Goal: Information Seeking & Learning: Learn about a topic

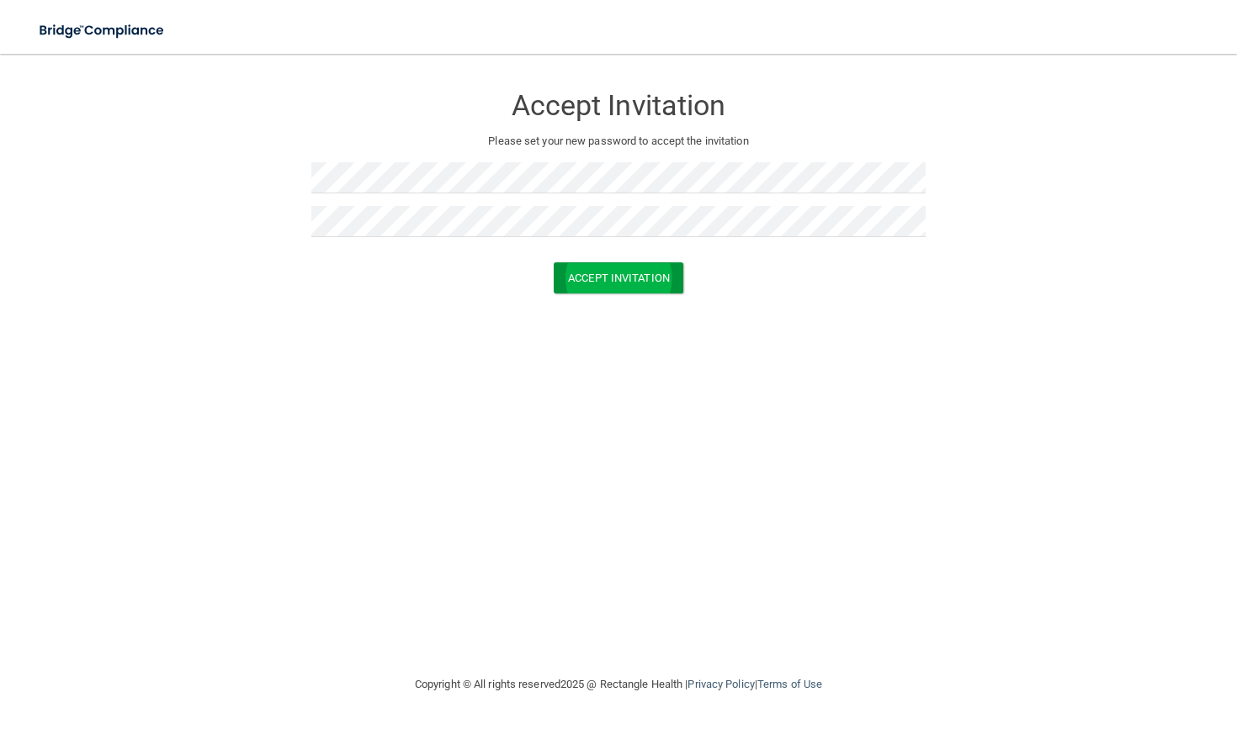
click at [666, 278] on button "Accept Invitation" at bounding box center [618, 277] width 130 height 31
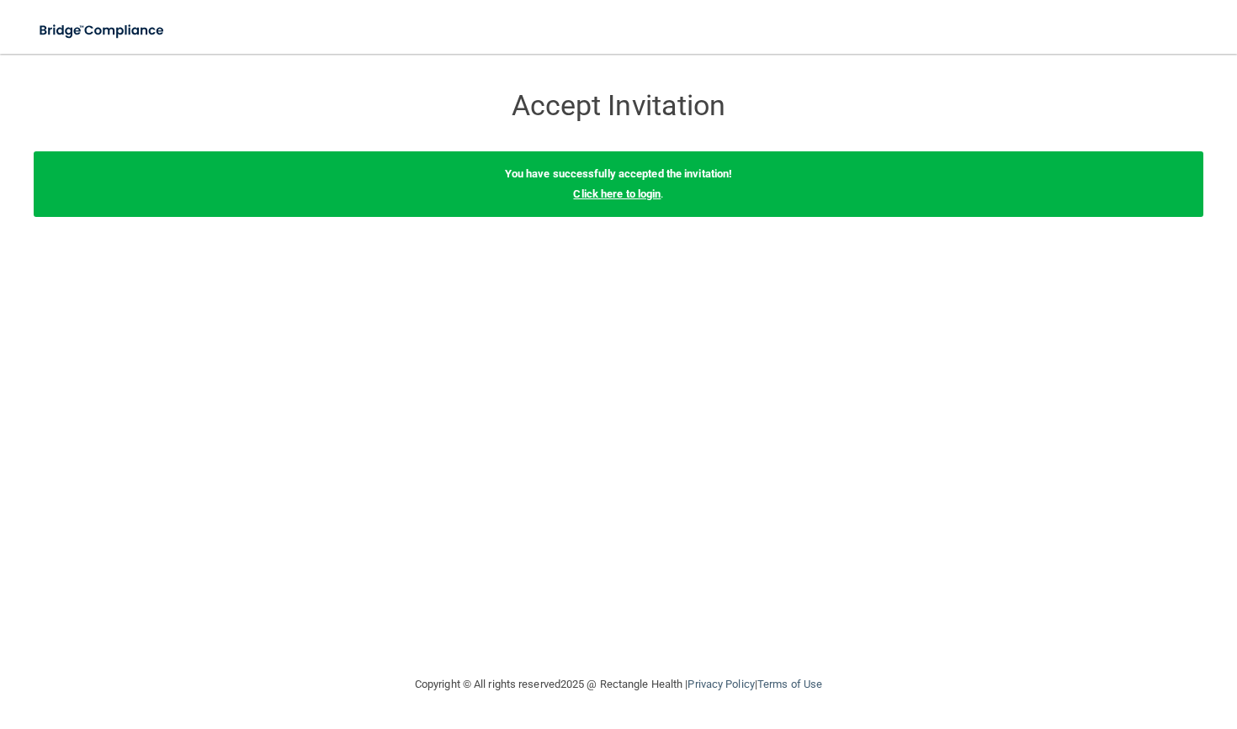
click at [624, 192] on link "Click here to login" at bounding box center [616, 194] width 87 height 13
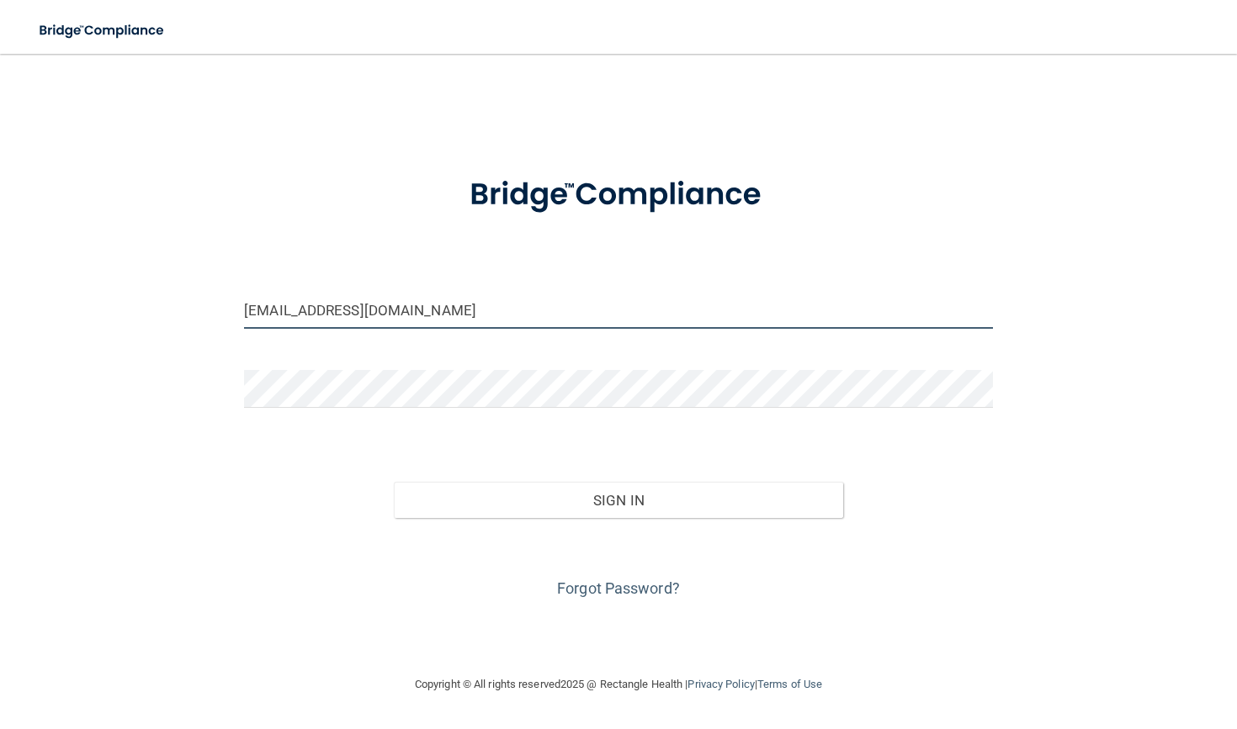
type input "[EMAIL_ADDRESS][DOMAIN_NAME]"
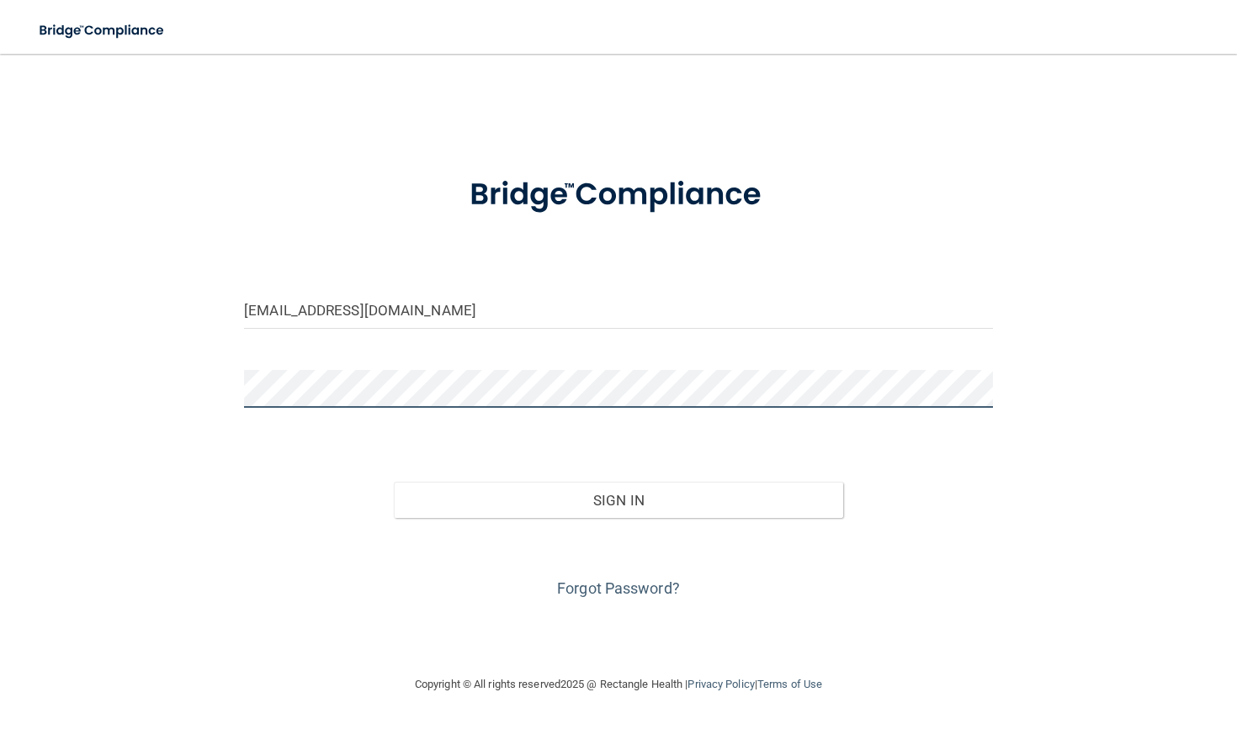
click at [617, 499] on button "Sign In" at bounding box center [618, 500] width 449 height 37
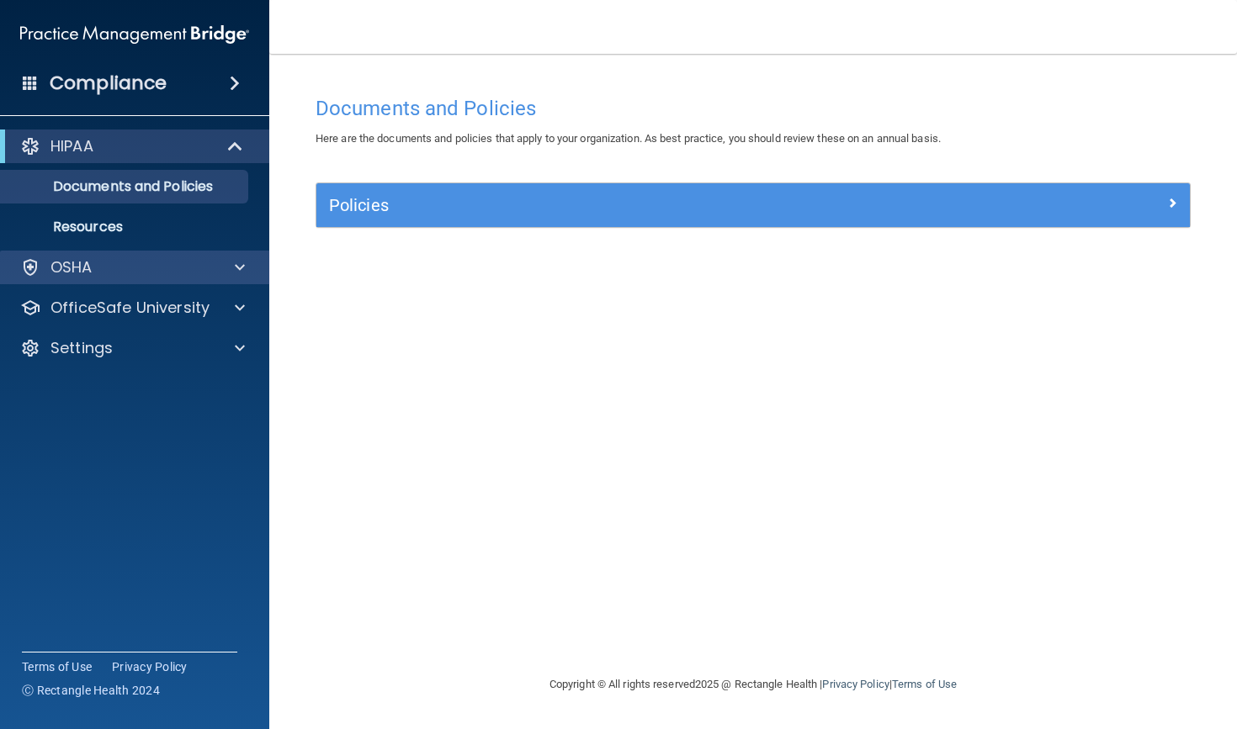
click at [185, 259] on div "OSHA" at bounding box center [112, 267] width 209 height 20
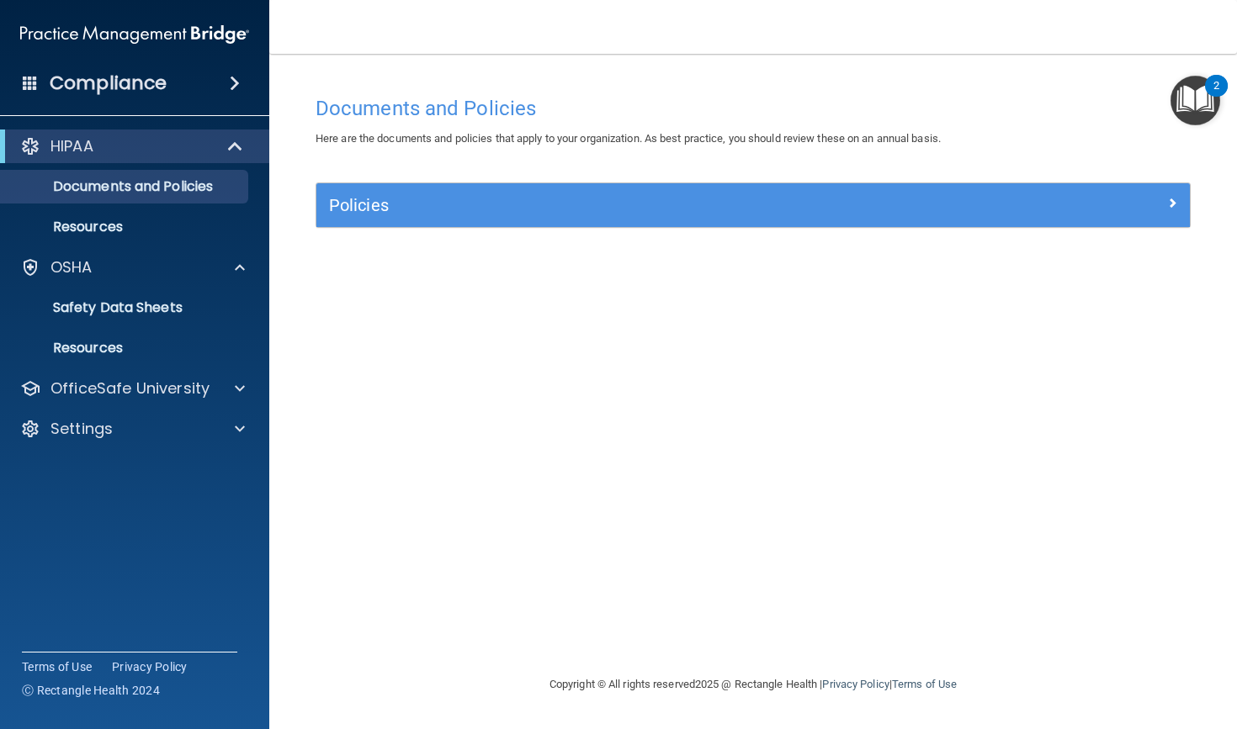
click at [205, 156] on div "HIPAA" at bounding box center [134, 147] width 269 height 34
click at [394, 214] on div "Policies" at bounding box center [643, 205] width 655 height 27
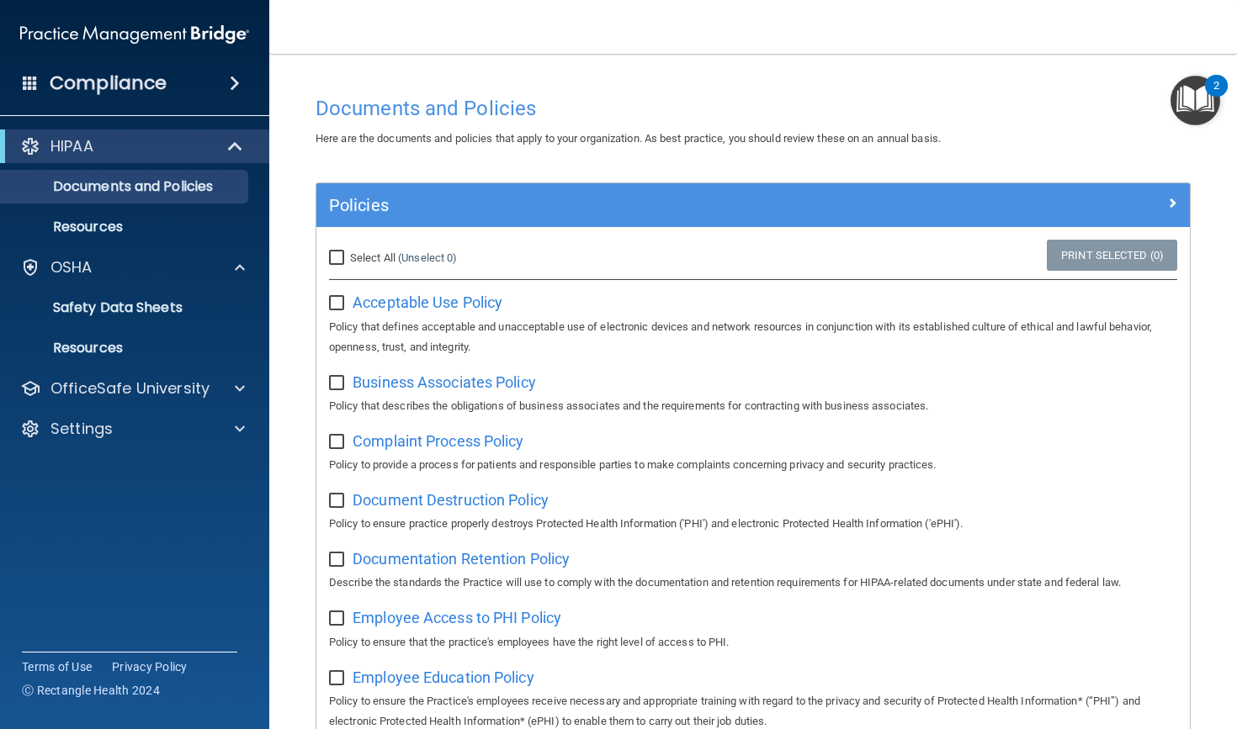
click at [342, 253] on input "Select All (Unselect 0) Unselect All" at bounding box center [338, 258] width 19 height 13
checkbox input "true"
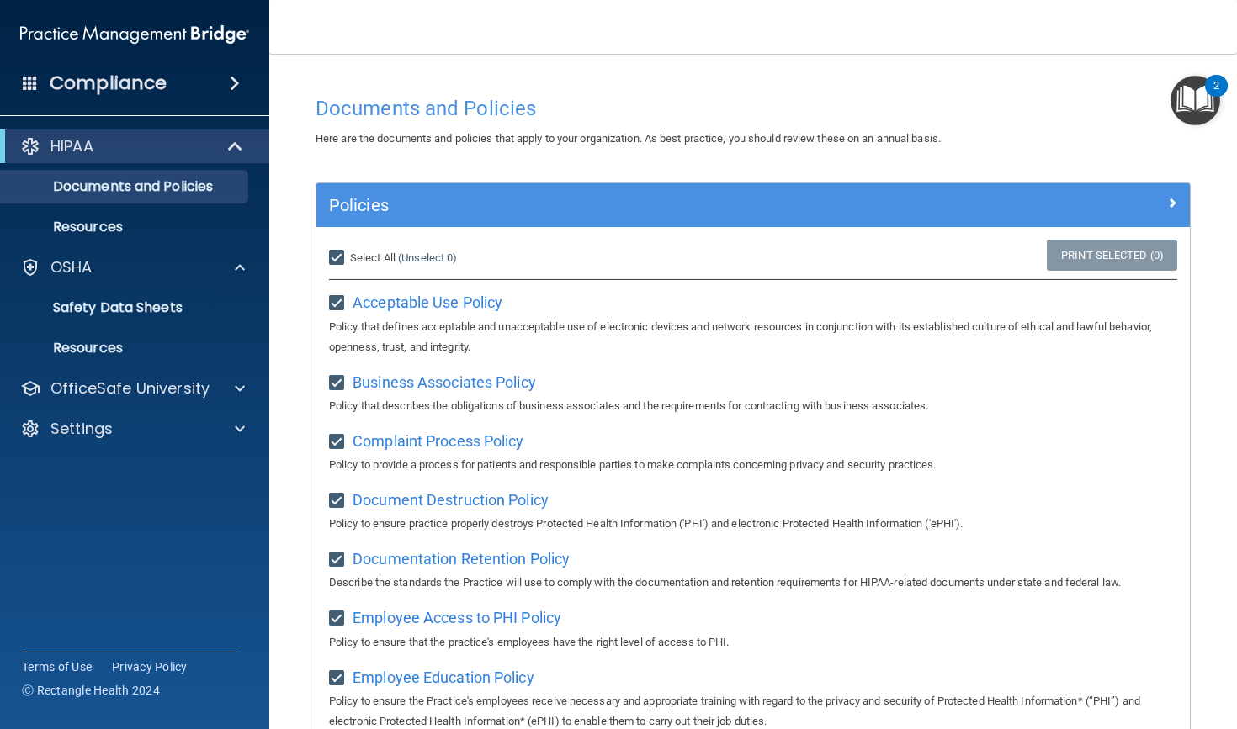
checkbox input "true"
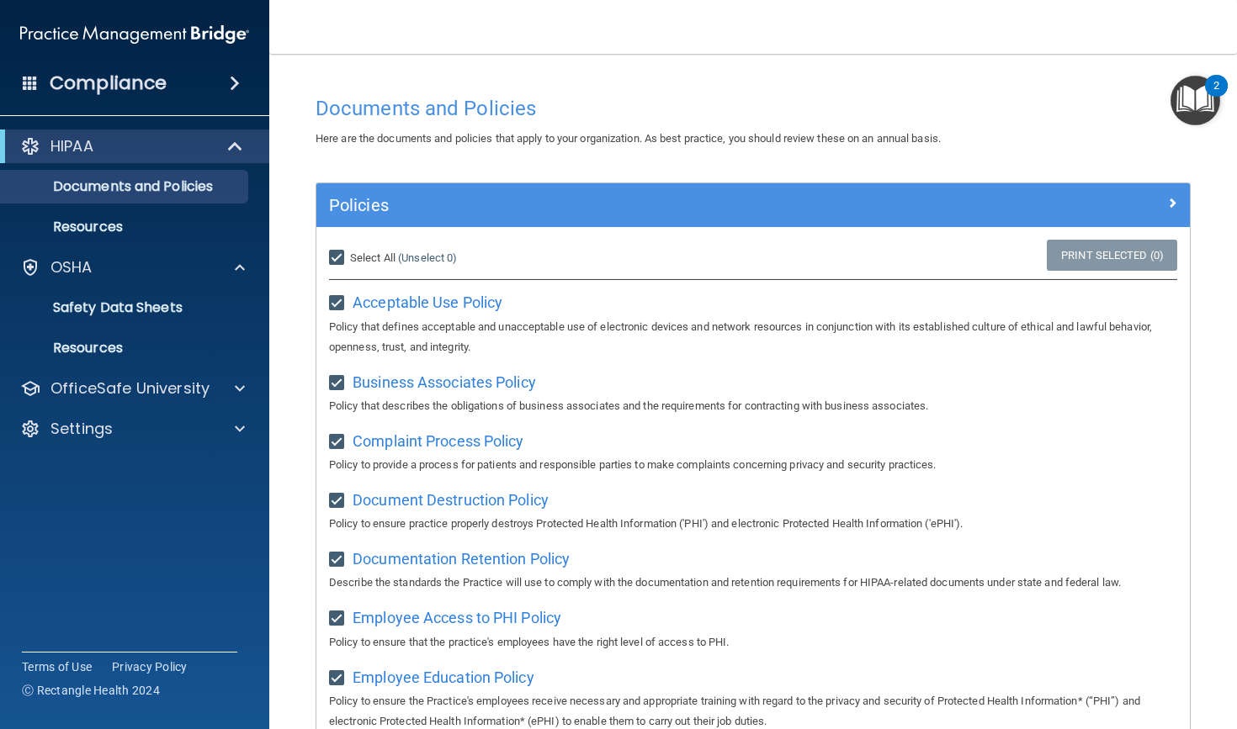
checkbox input "true"
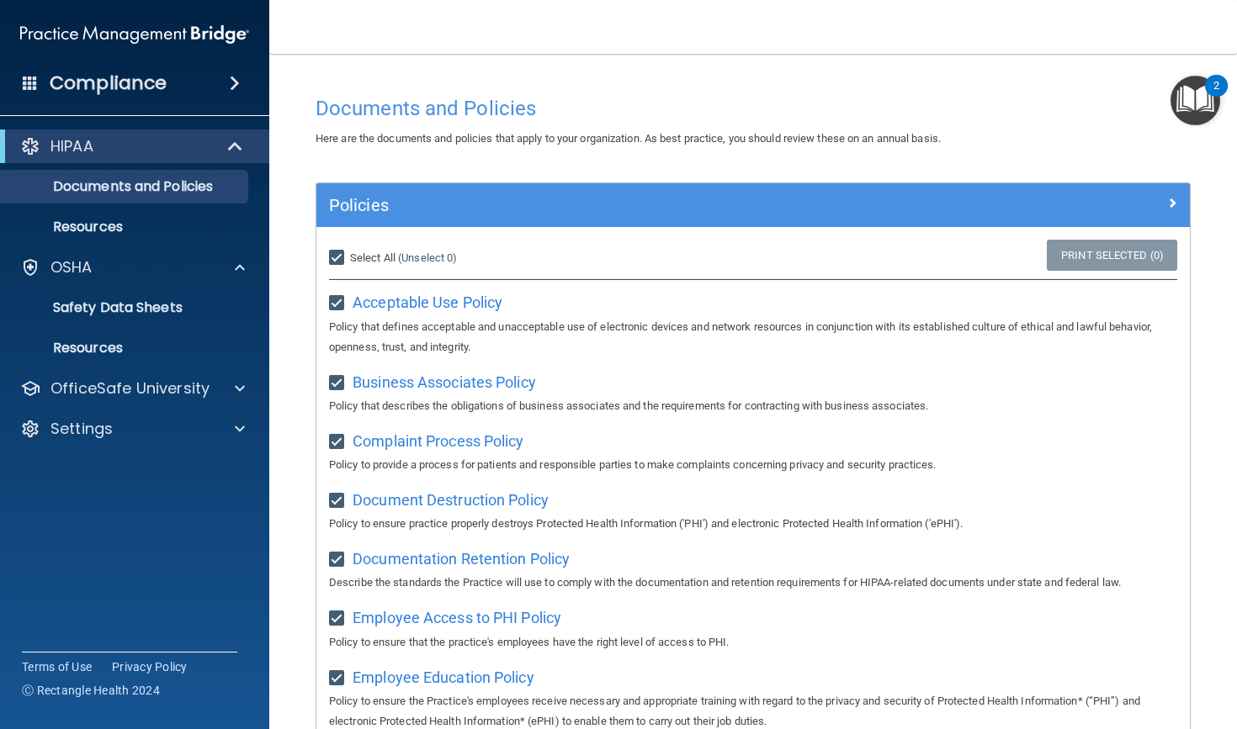
checkbox input "true"
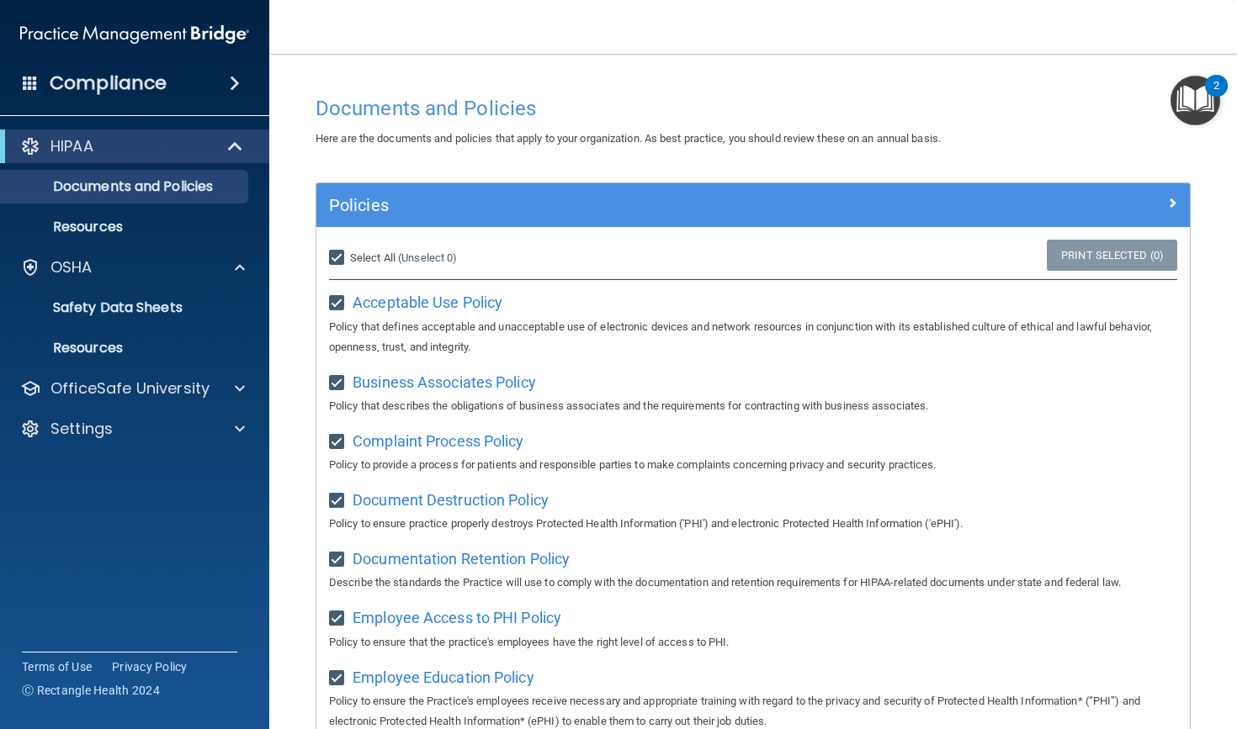
checkbox input "true"
click at [342, 253] on input "Select All (Unselect 21) Unselect All" at bounding box center [338, 258] width 19 height 13
checkbox input "false"
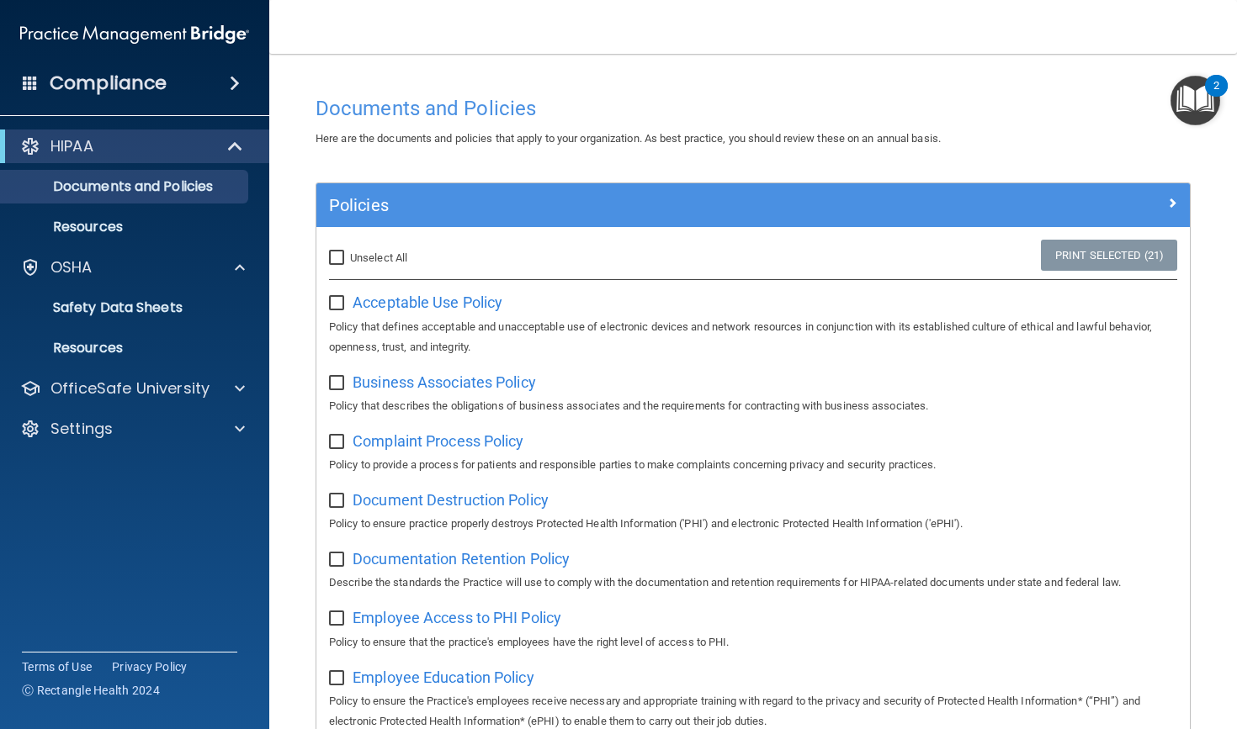
checkbox input "false"
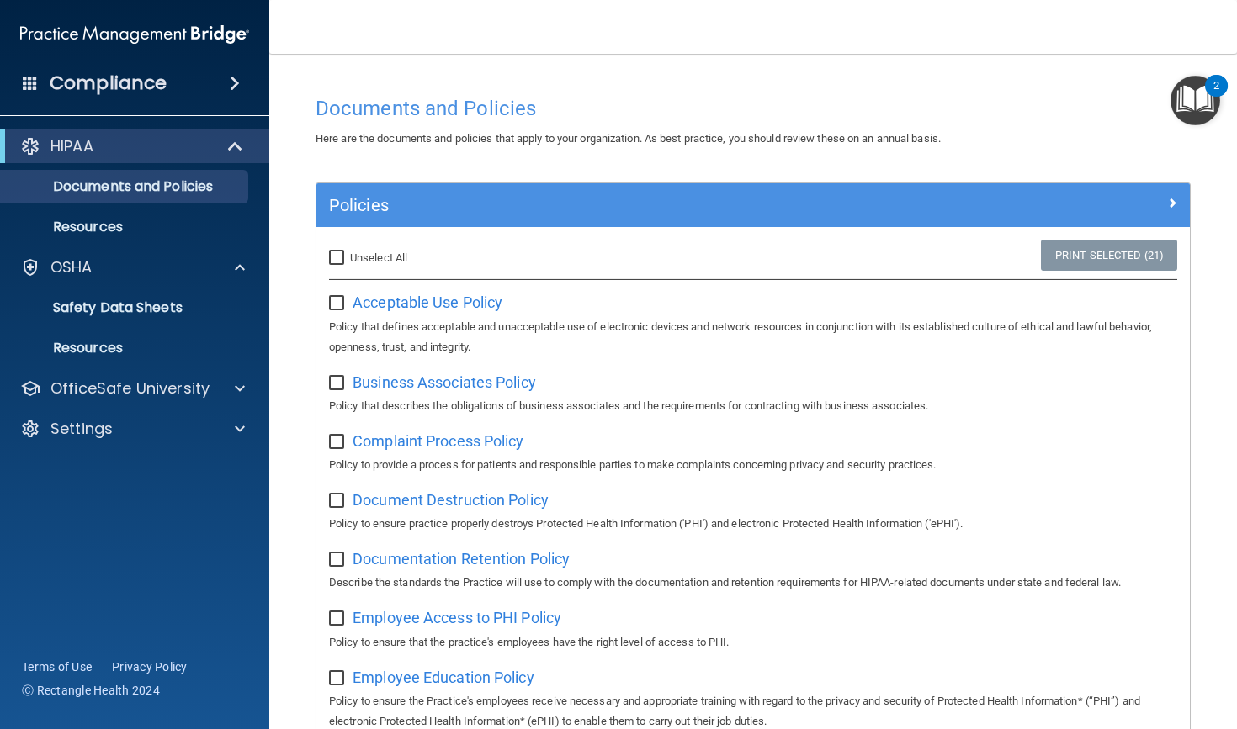
checkbox input "false"
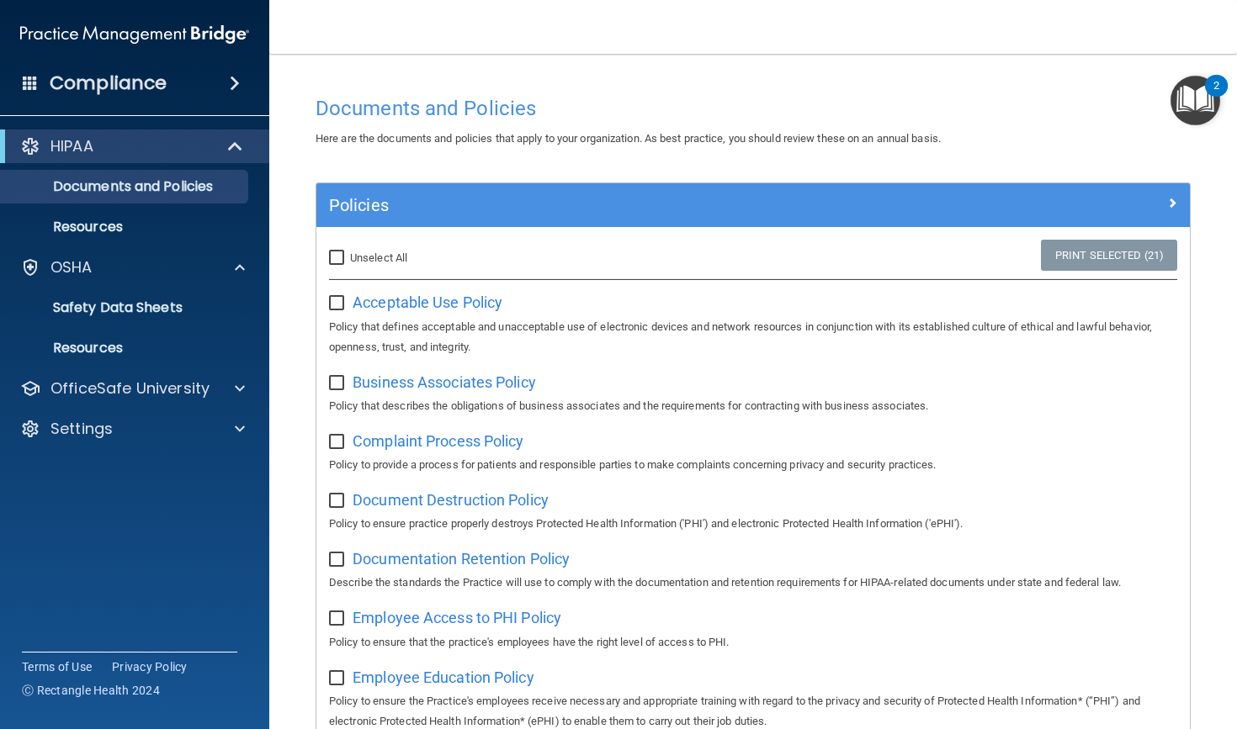
checkbox input "false"
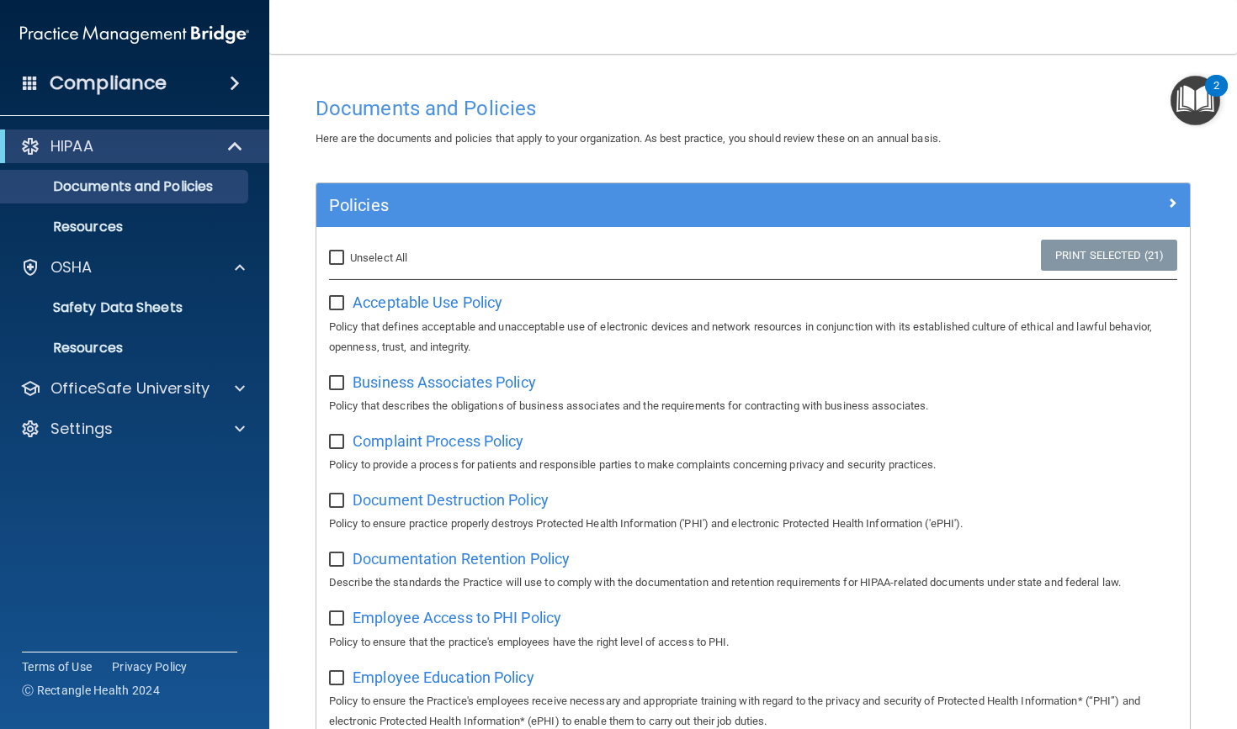
checkbox input "false"
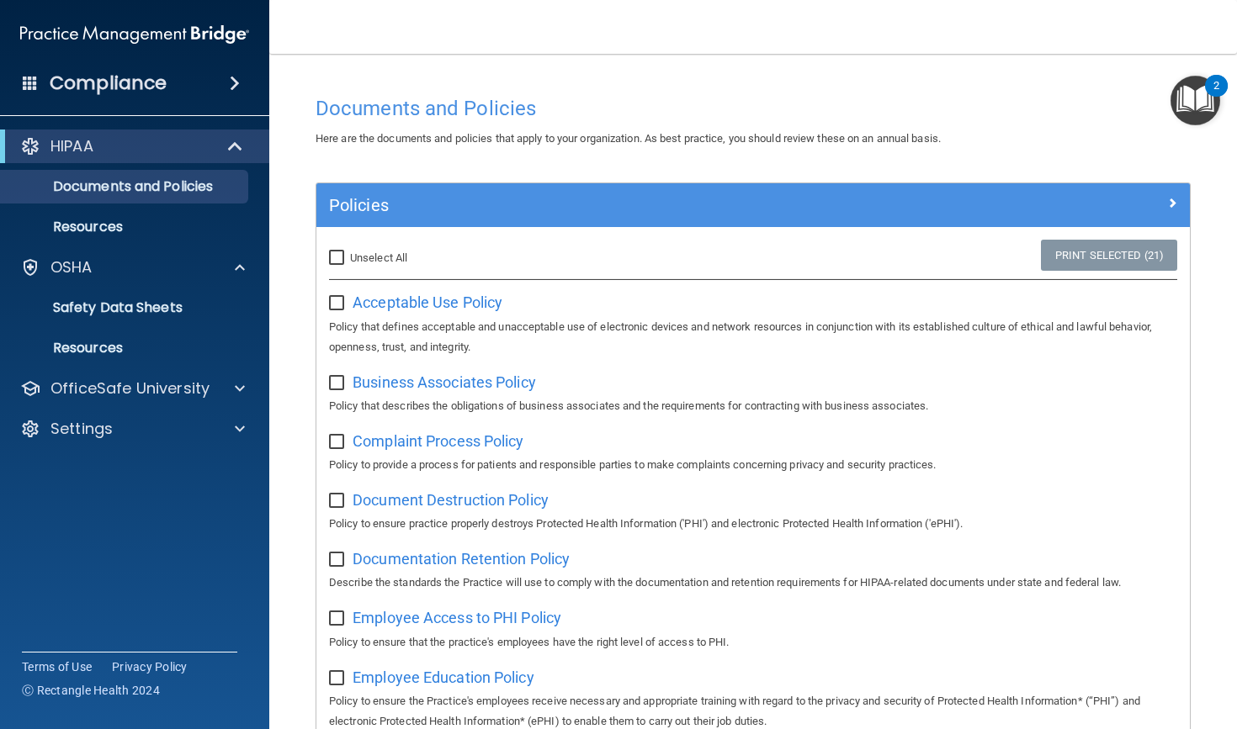
checkbox input "false"
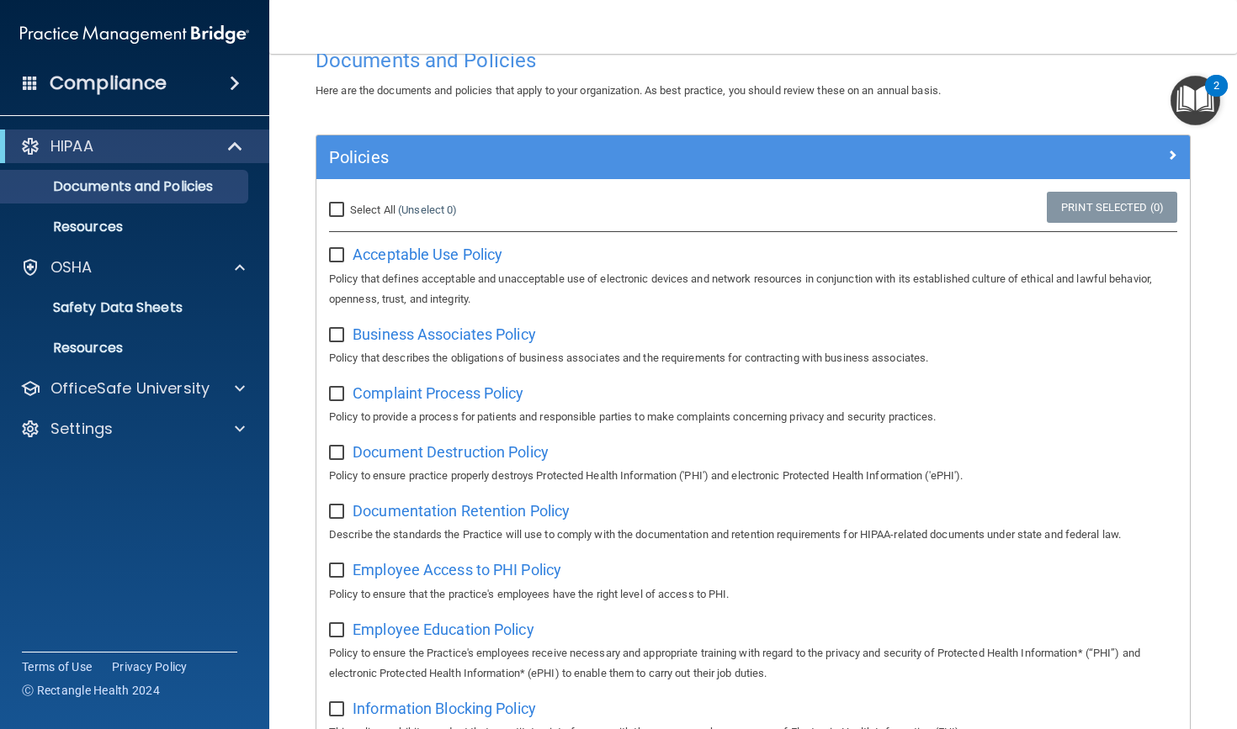
scroll to position [3, 0]
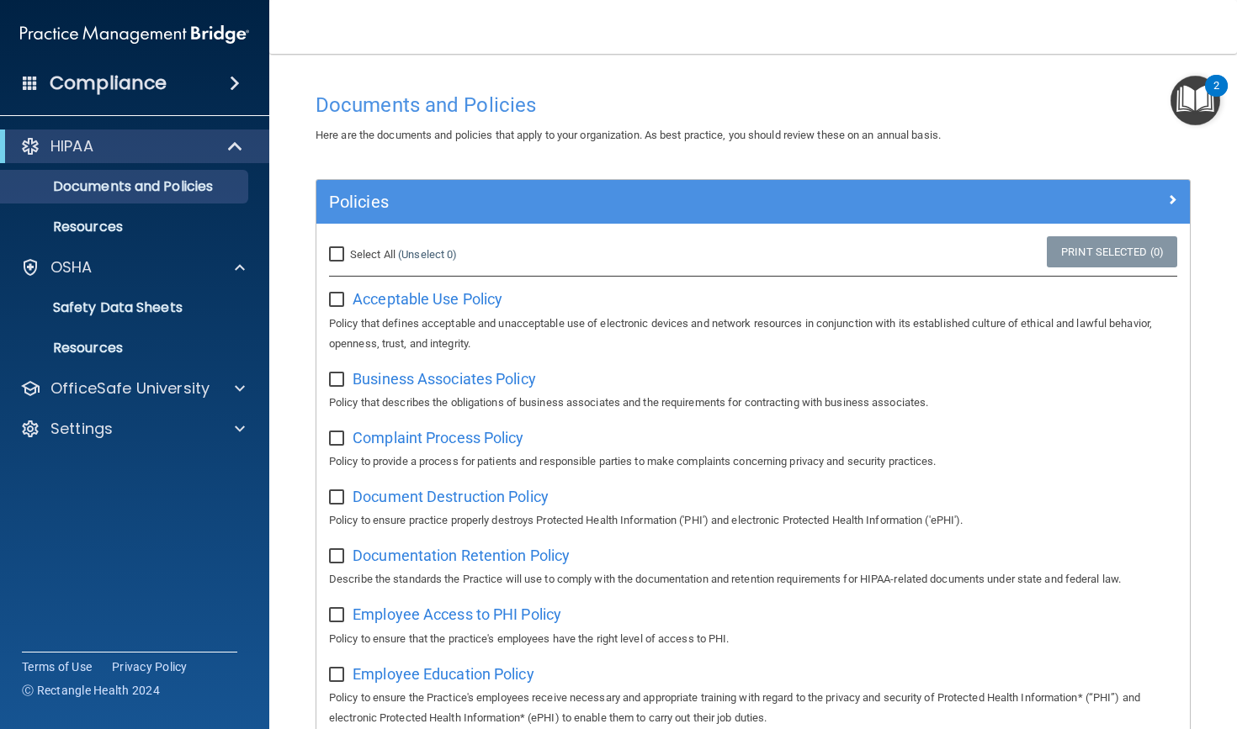
click at [342, 249] on input "Select All (Unselect 0) Unselect All" at bounding box center [338, 254] width 19 height 13
checkbox input "true"
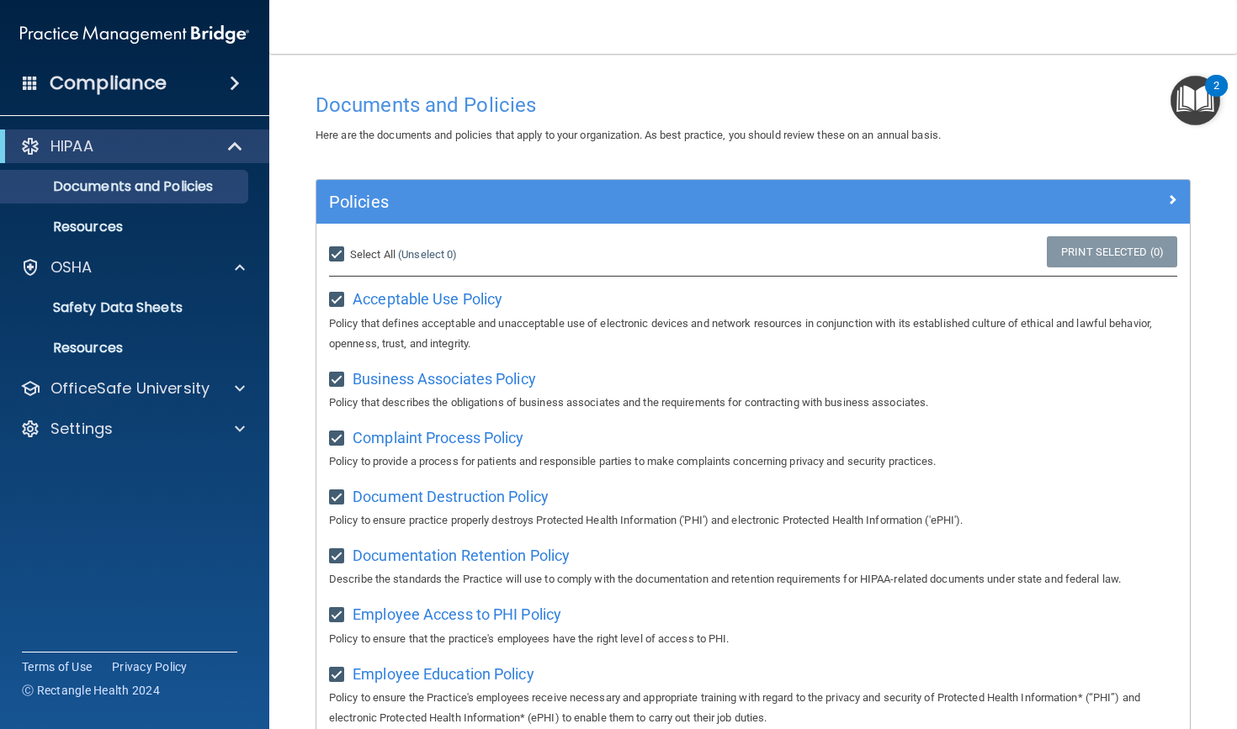
checkbox input "true"
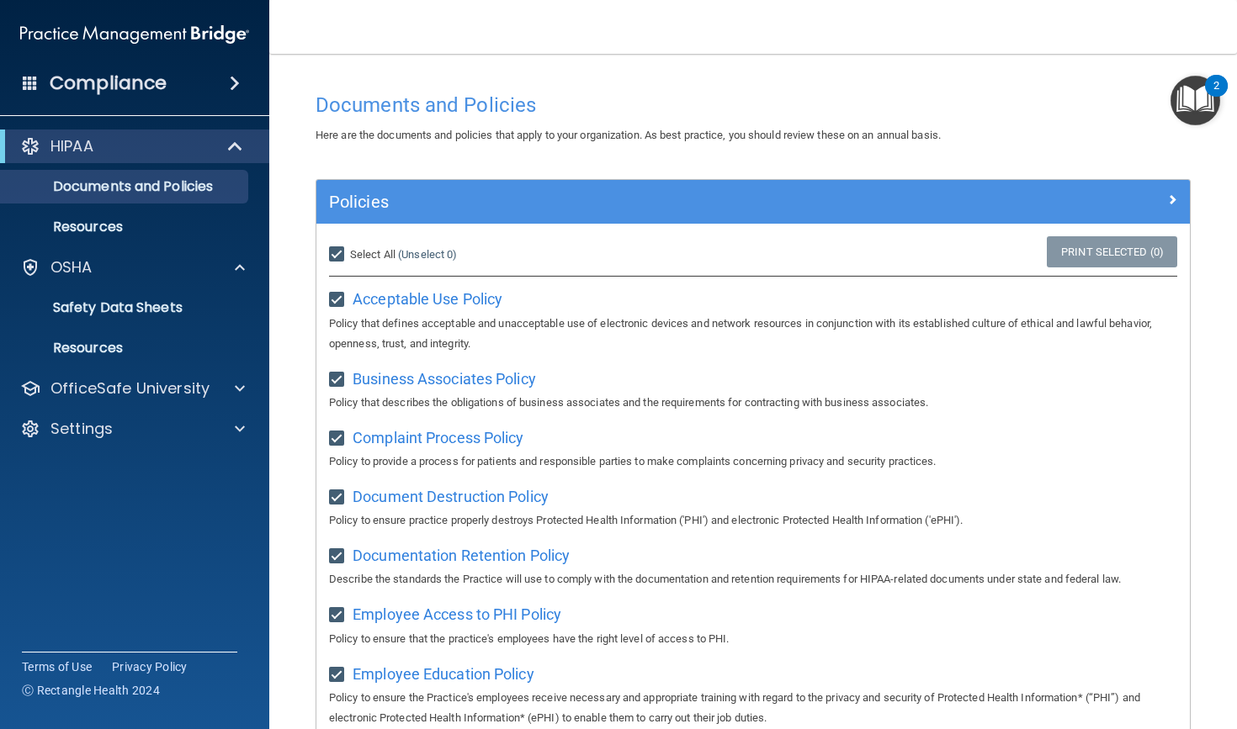
checkbox input "true"
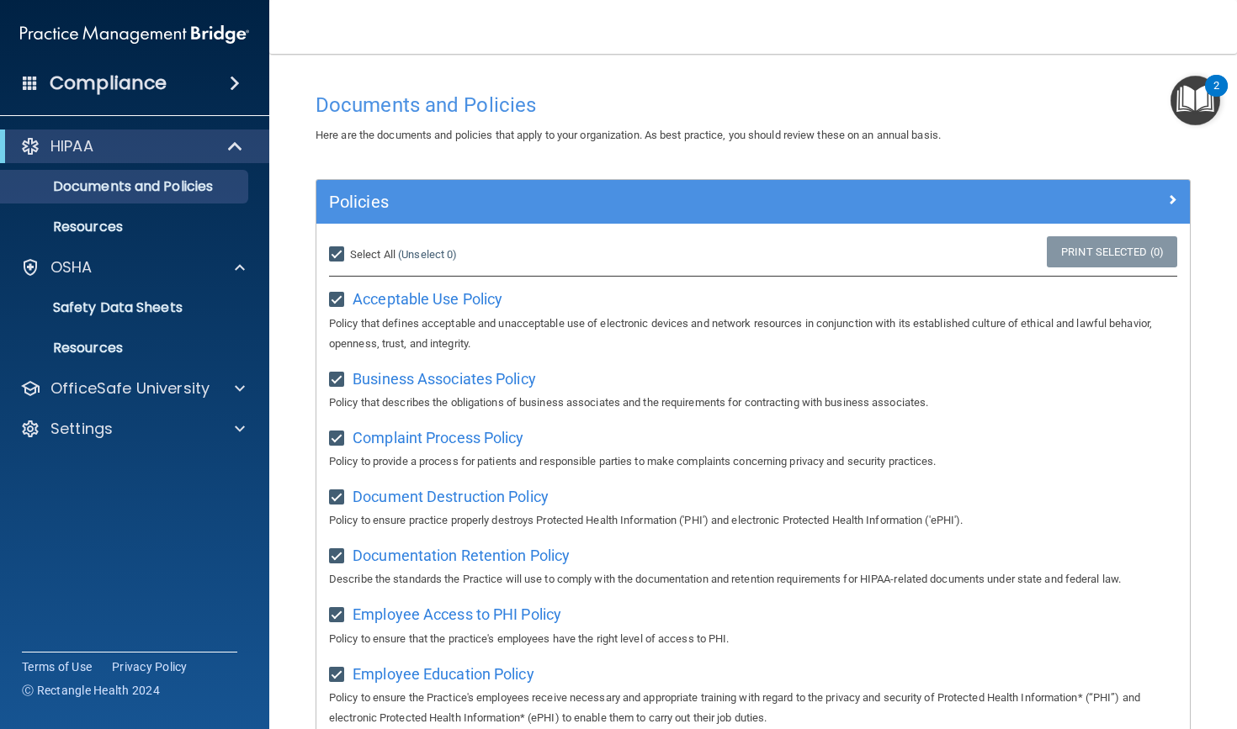
checkbox input "true"
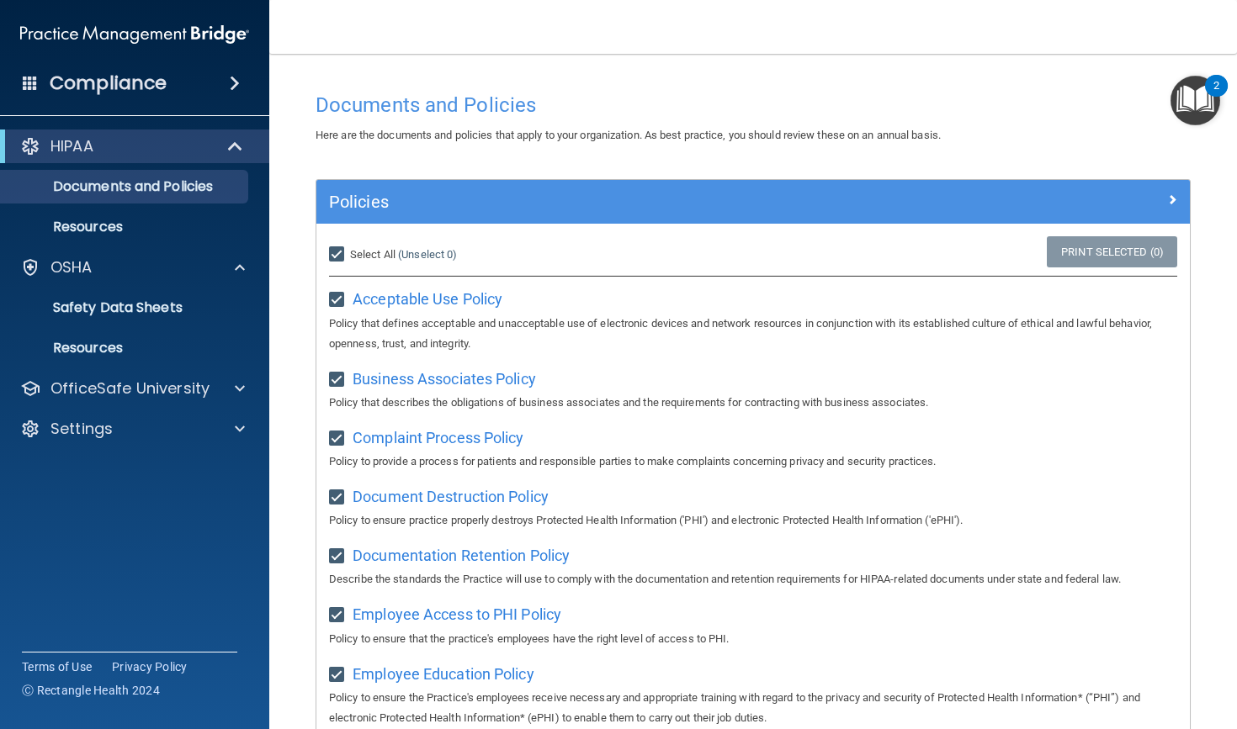
checkbox input "true"
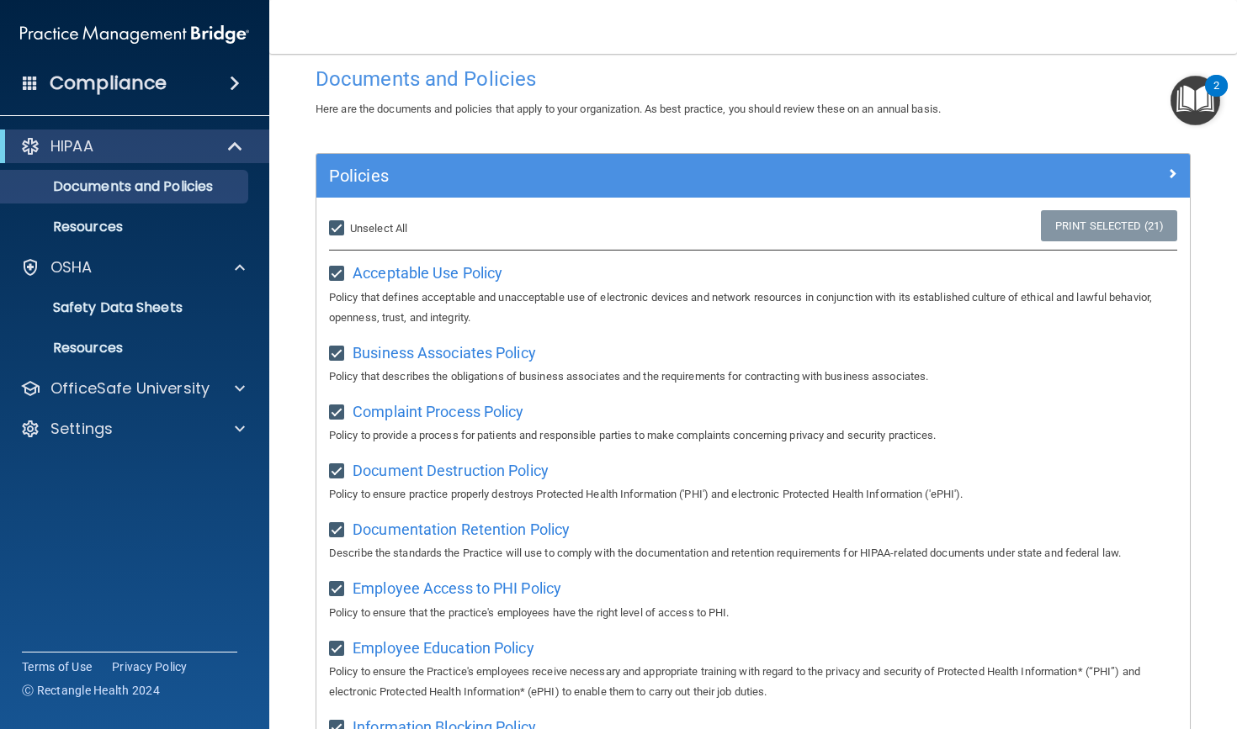
scroll to position [34, 0]
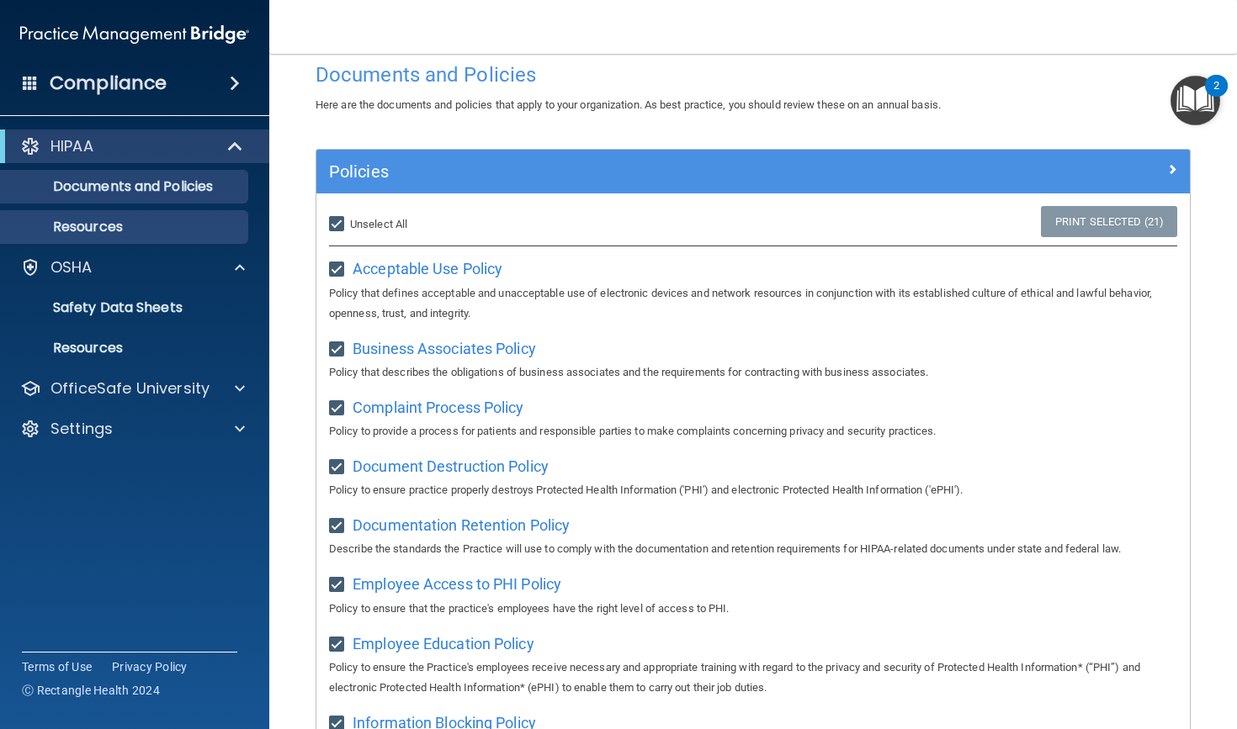
click at [162, 219] on p "Resources" at bounding box center [126, 227] width 230 height 17
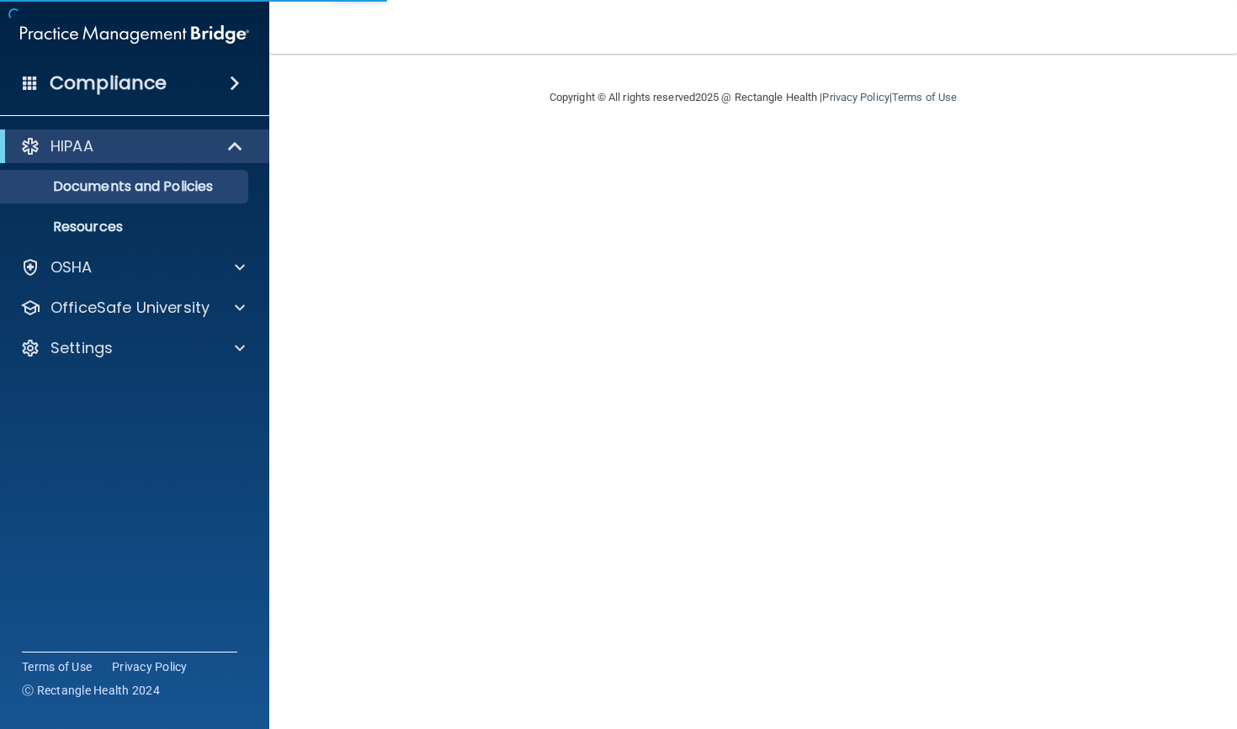
click at [150, 254] on div "OSHA" at bounding box center [135, 268] width 270 height 34
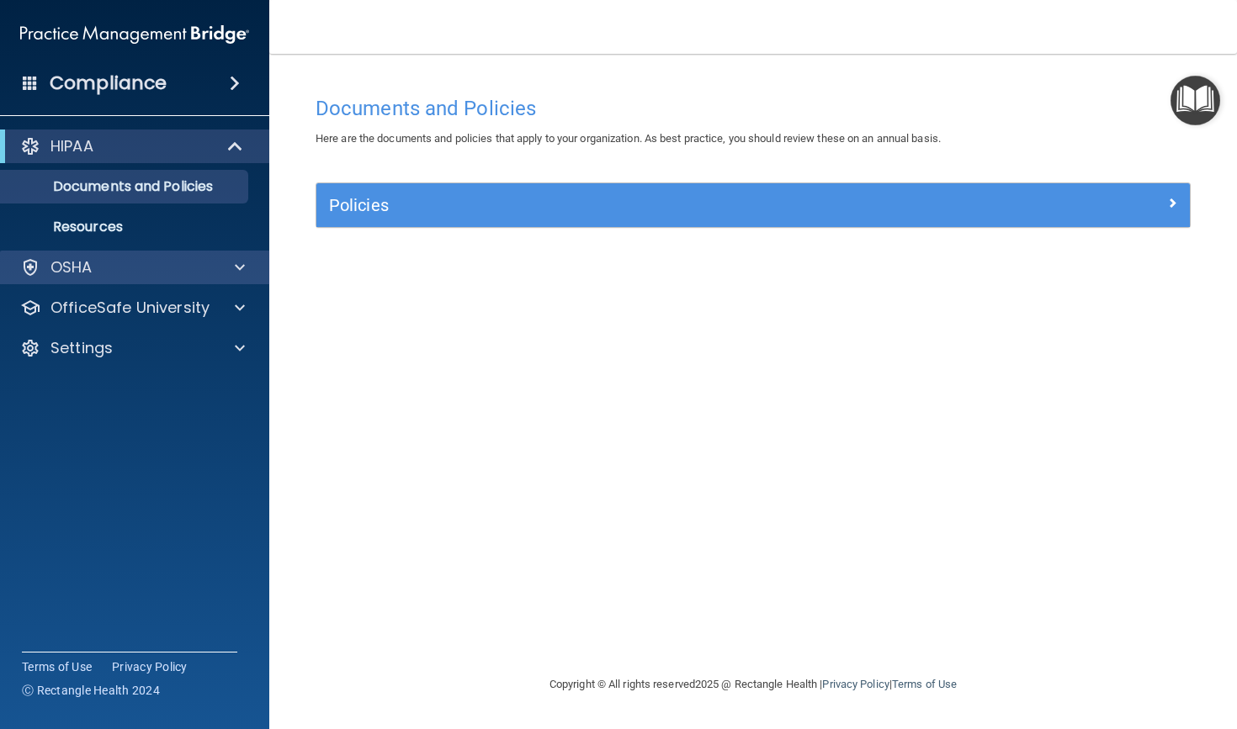
click at [202, 279] on div "OSHA" at bounding box center [135, 268] width 270 height 34
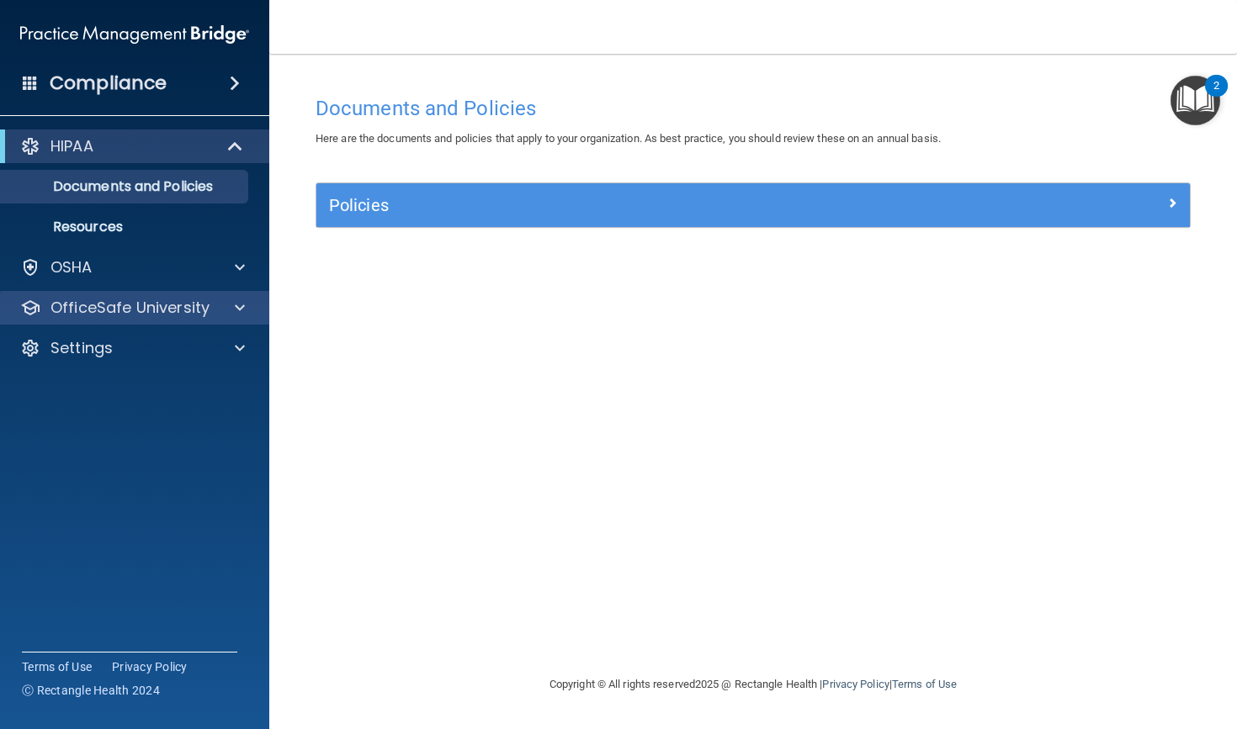
click at [194, 319] on div "OfficeSafe University" at bounding box center [135, 308] width 270 height 34
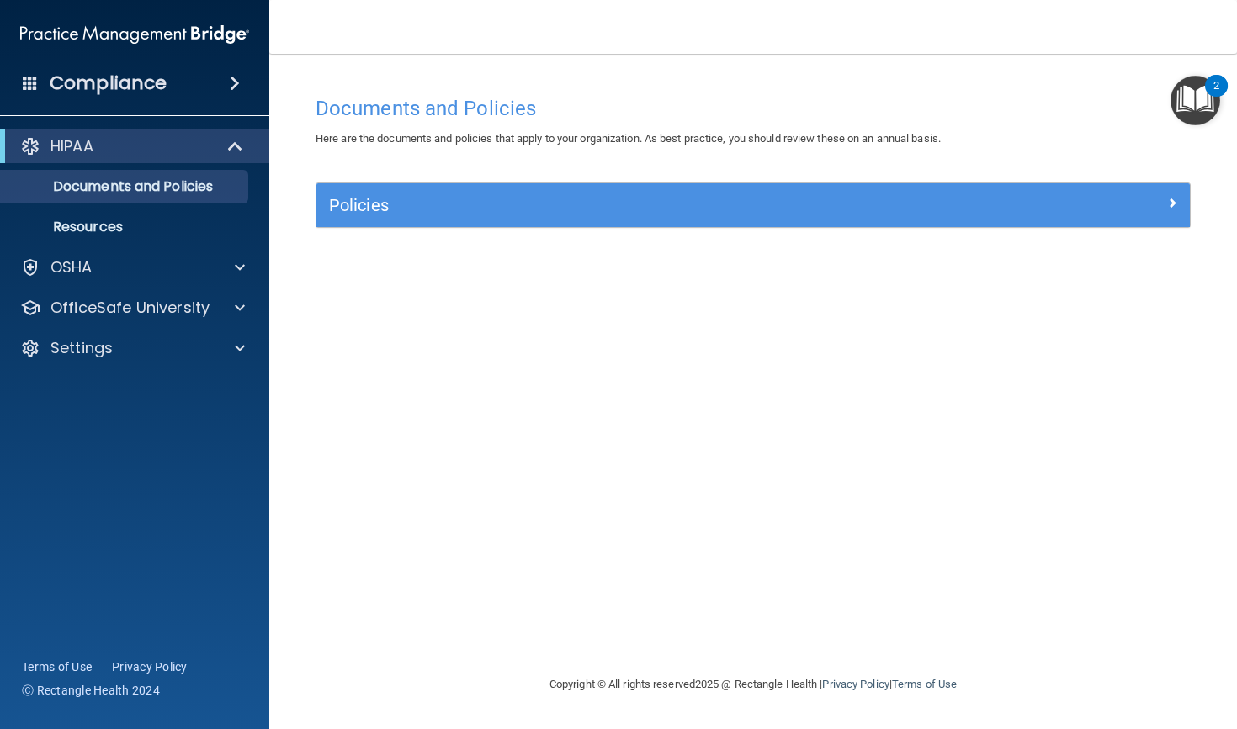
click at [230, 87] on span at bounding box center [235, 83] width 10 height 20
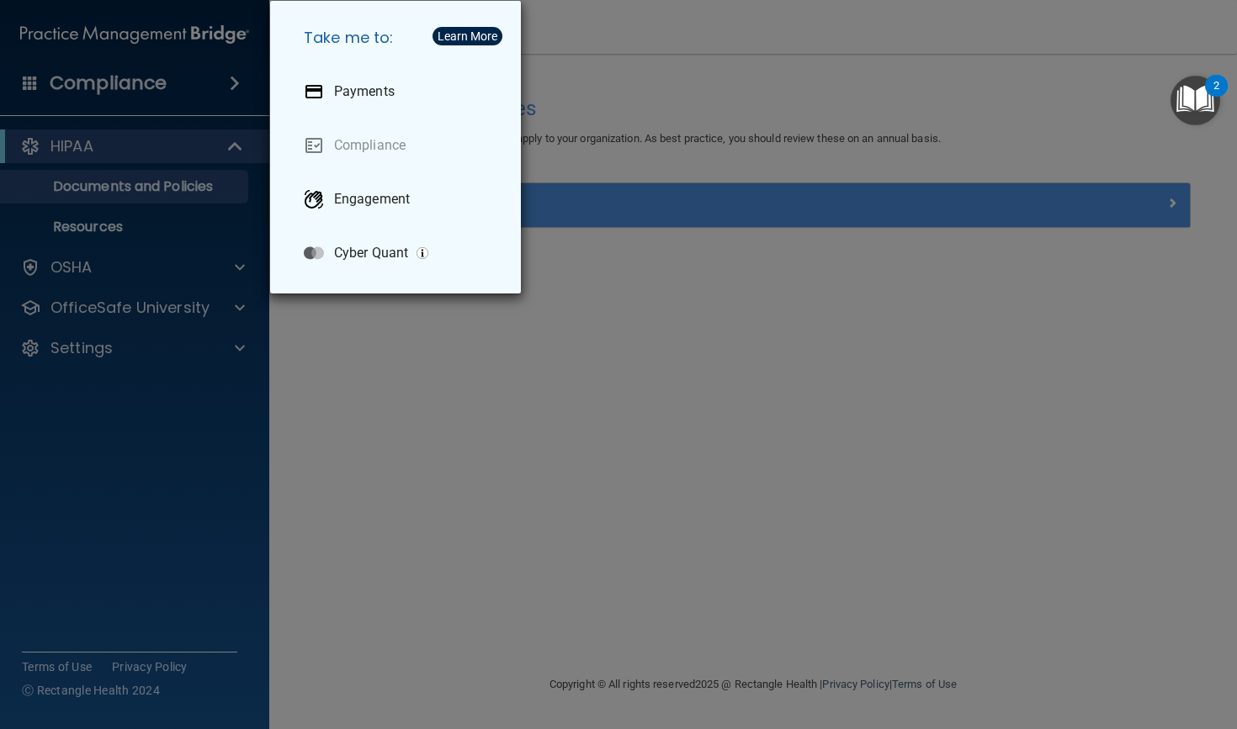
click at [386, 344] on div "Take me to: Payments Compliance Engagement Cyber Quant" at bounding box center [618, 364] width 1237 height 729
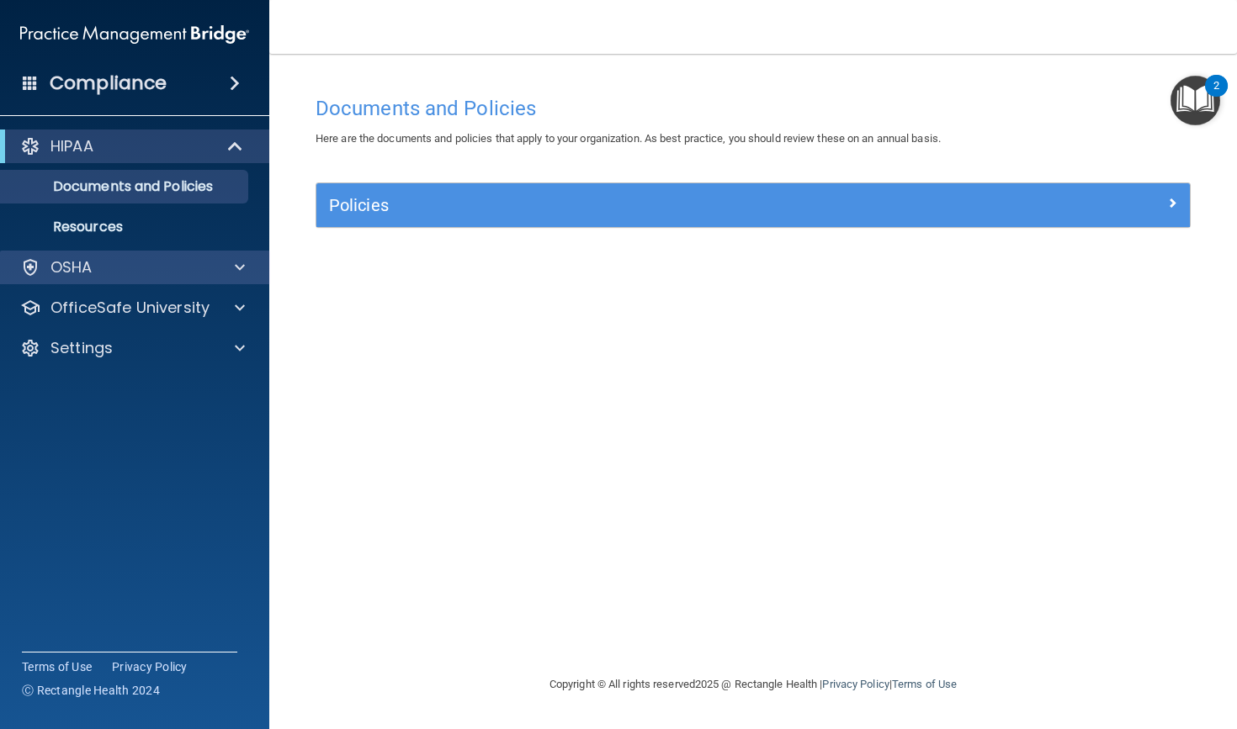
click at [183, 255] on div "OSHA" at bounding box center [135, 268] width 270 height 34
click at [179, 270] on div "OSHA" at bounding box center [112, 267] width 209 height 20
click at [238, 263] on span at bounding box center [240, 267] width 10 height 20
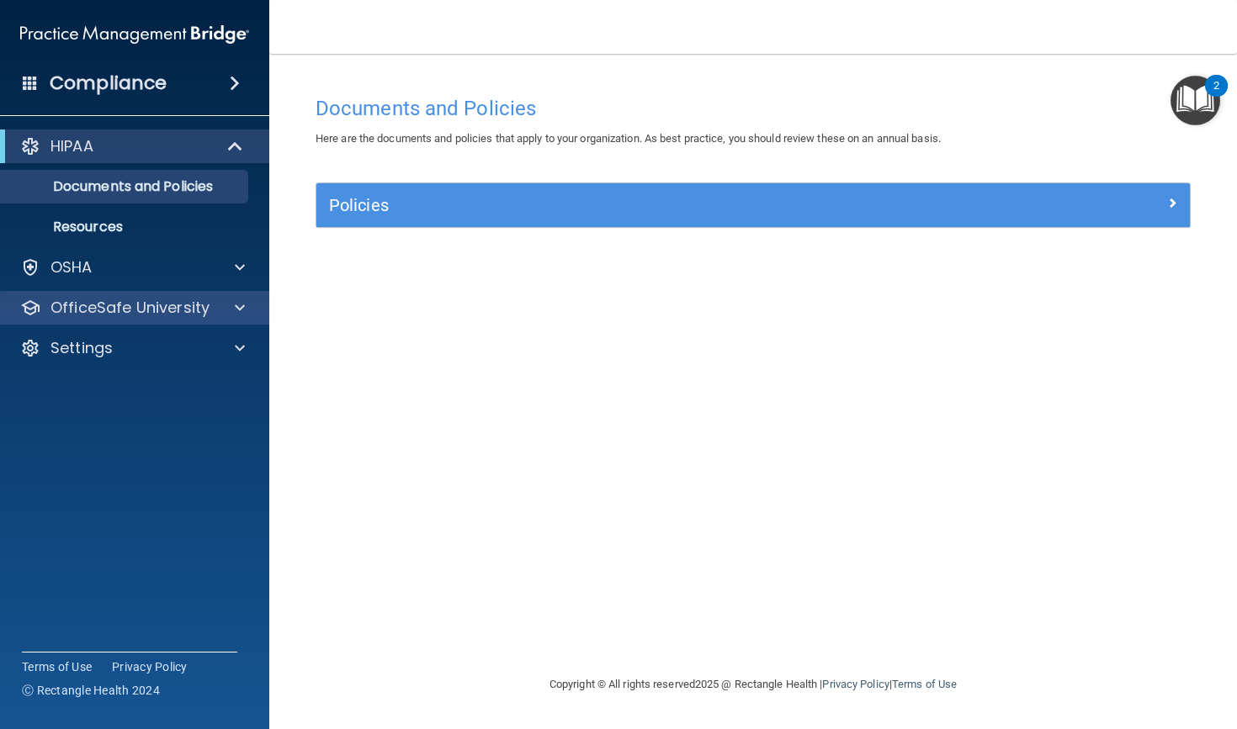
click at [225, 319] on div "OfficeSafe University" at bounding box center [135, 308] width 270 height 34
click at [230, 306] on div at bounding box center [237, 308] width 42 height 20
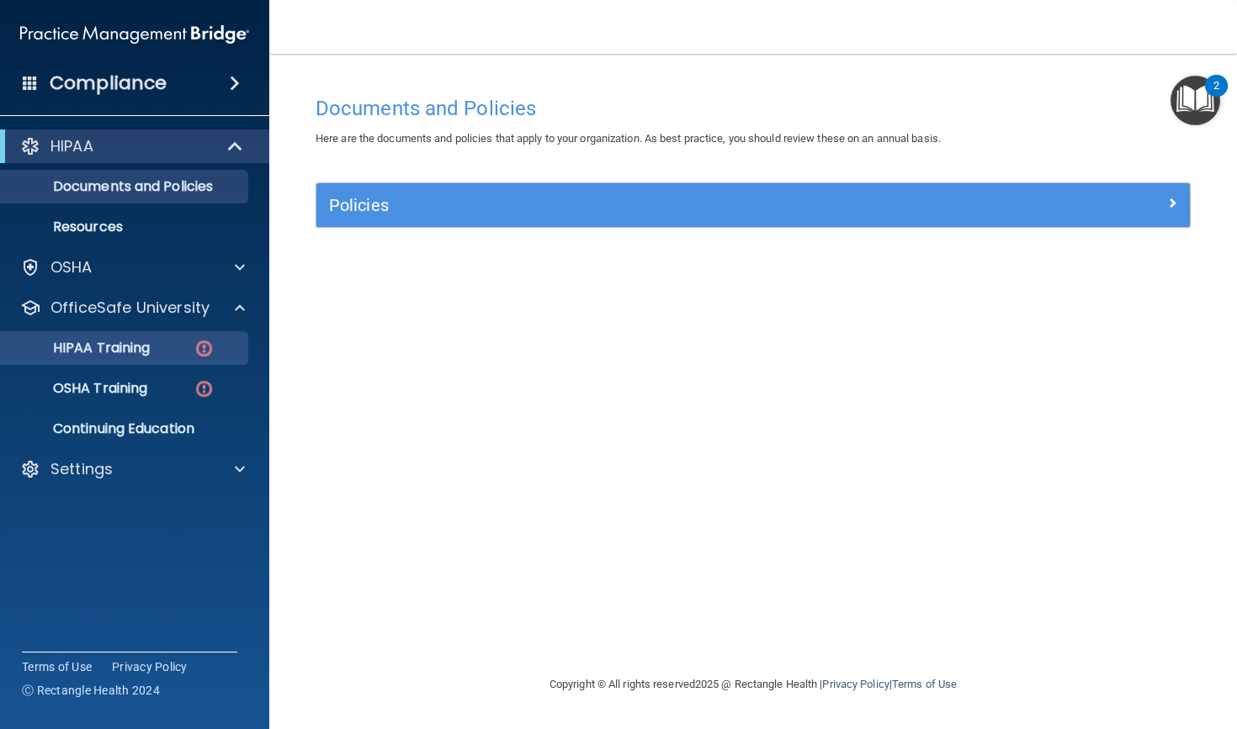
click at [178, 350] on div "HIPAA Training" at bounding box center [126, 348] width 230 height 17
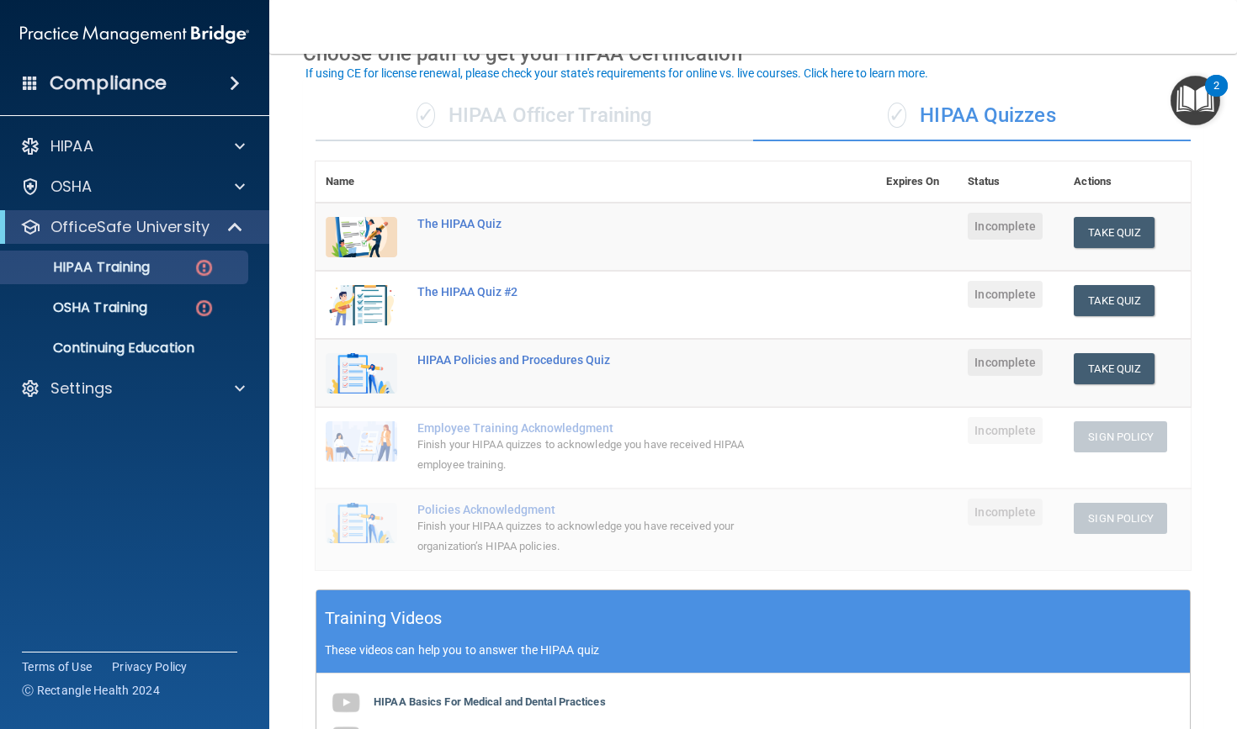
scroll to position [96, 0]
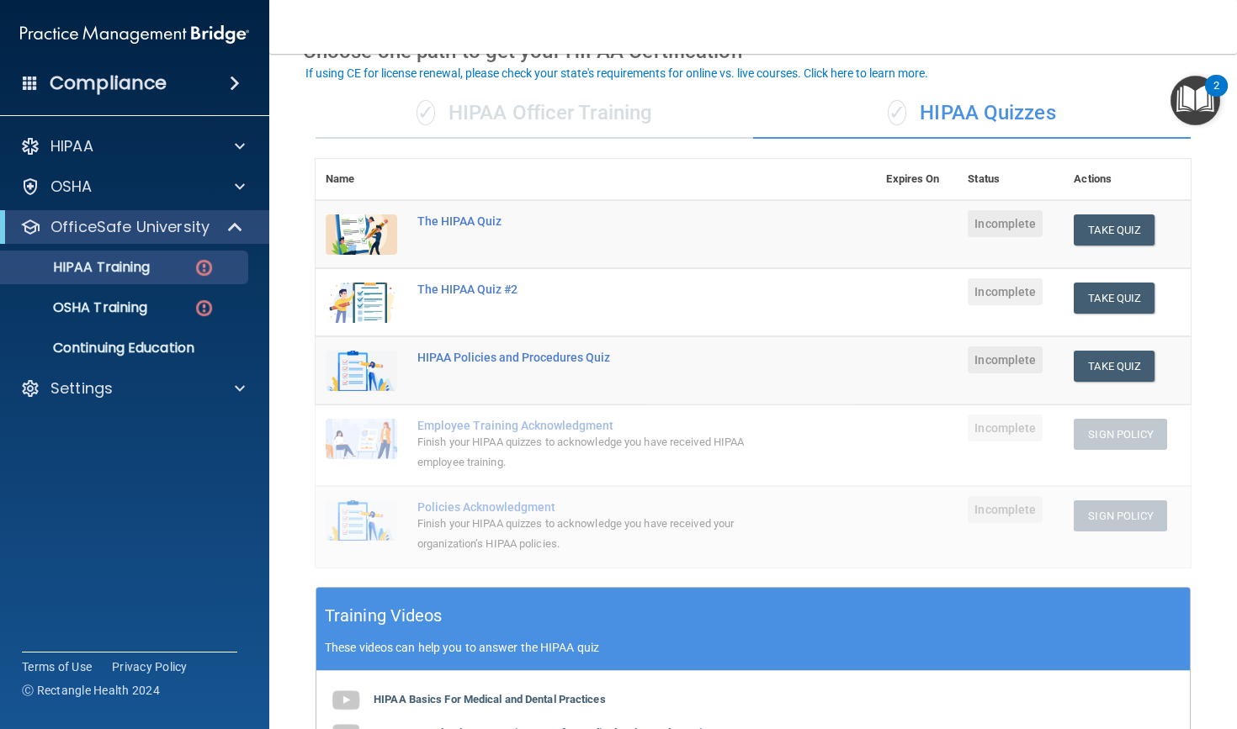
click at [643, 109] on div "✓ HIPAA Officer Training" at bounding box center [533, 113] width 437 height 50
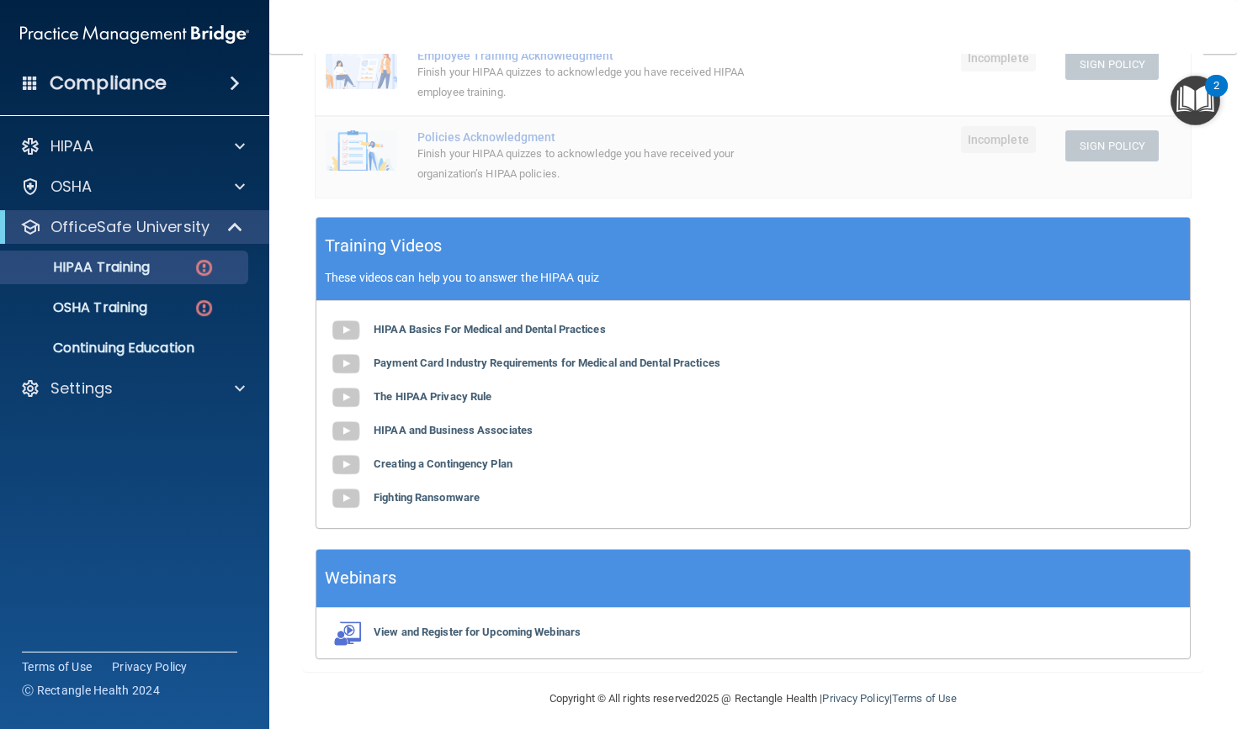
scroll to position [402, 0]
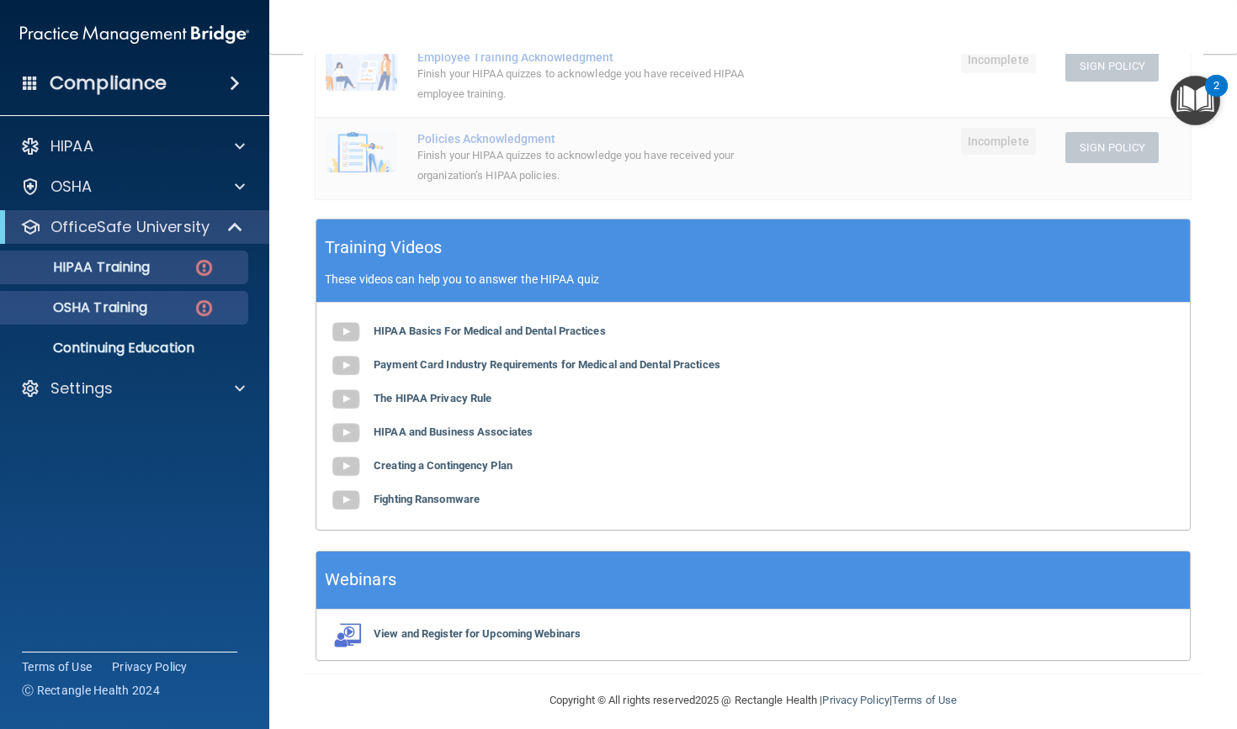
click at [147, 299] on p "OSHA Training" at bounding box center [79, 307] width 136 height 17
click at [162, 279] on link "HIPAA Training" at bounding box center [115, 268] width 265 height 34
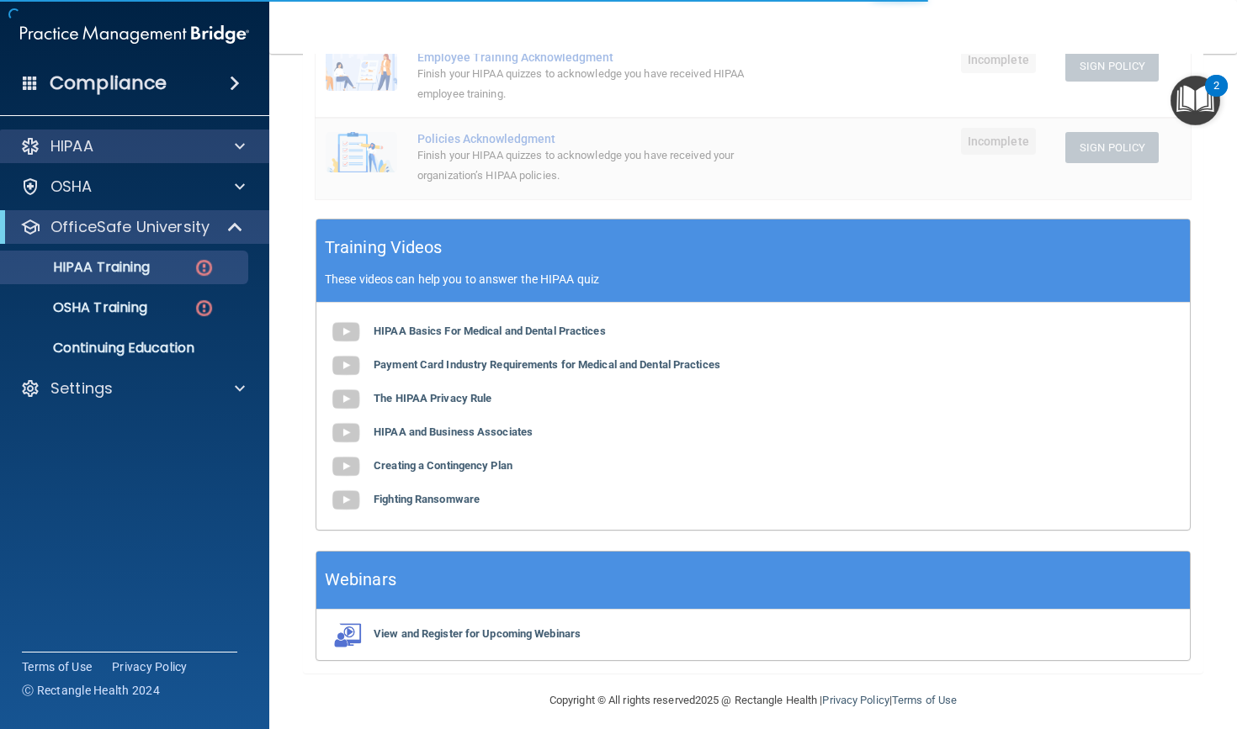
click at [217, 146] on div at bounding box center [237, 146] width 42 height 20
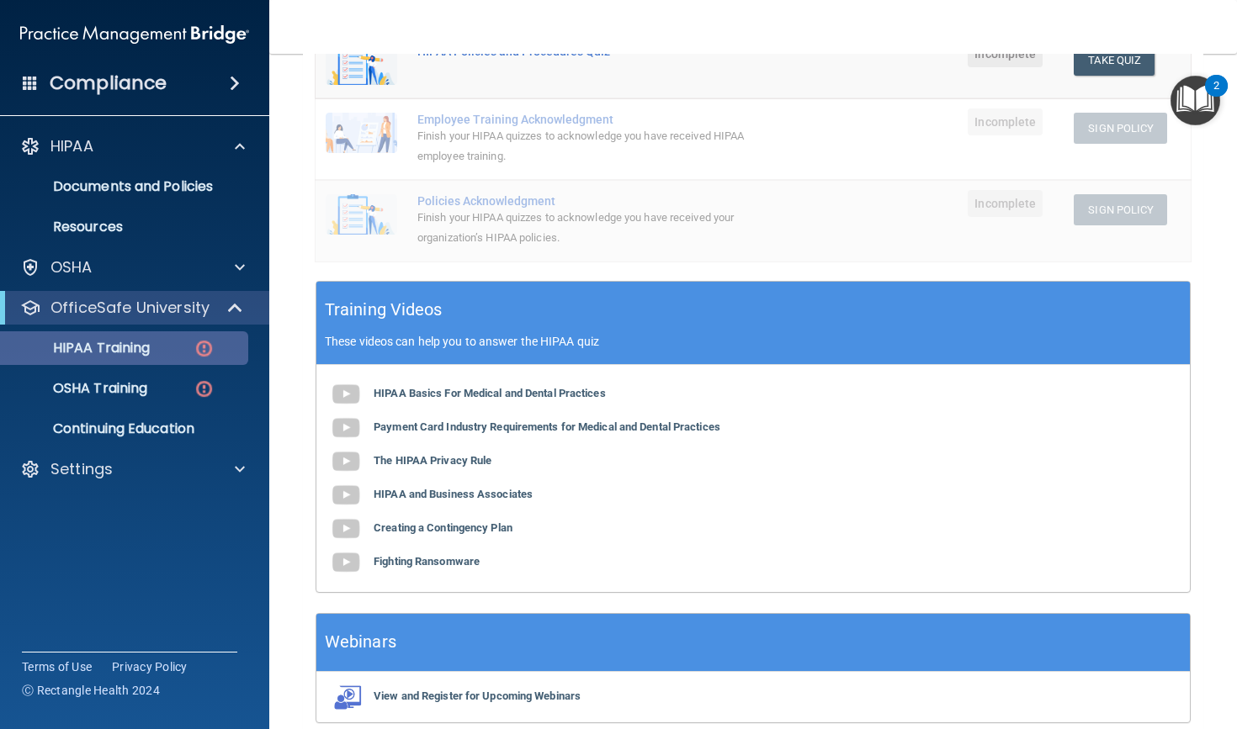
click at [187, 349] on div "HIPAA Training" at bounding box center [126, 348] width 230 height 17
click at [205, 347] on img at bounding box center [203, 348] width 21 height 21
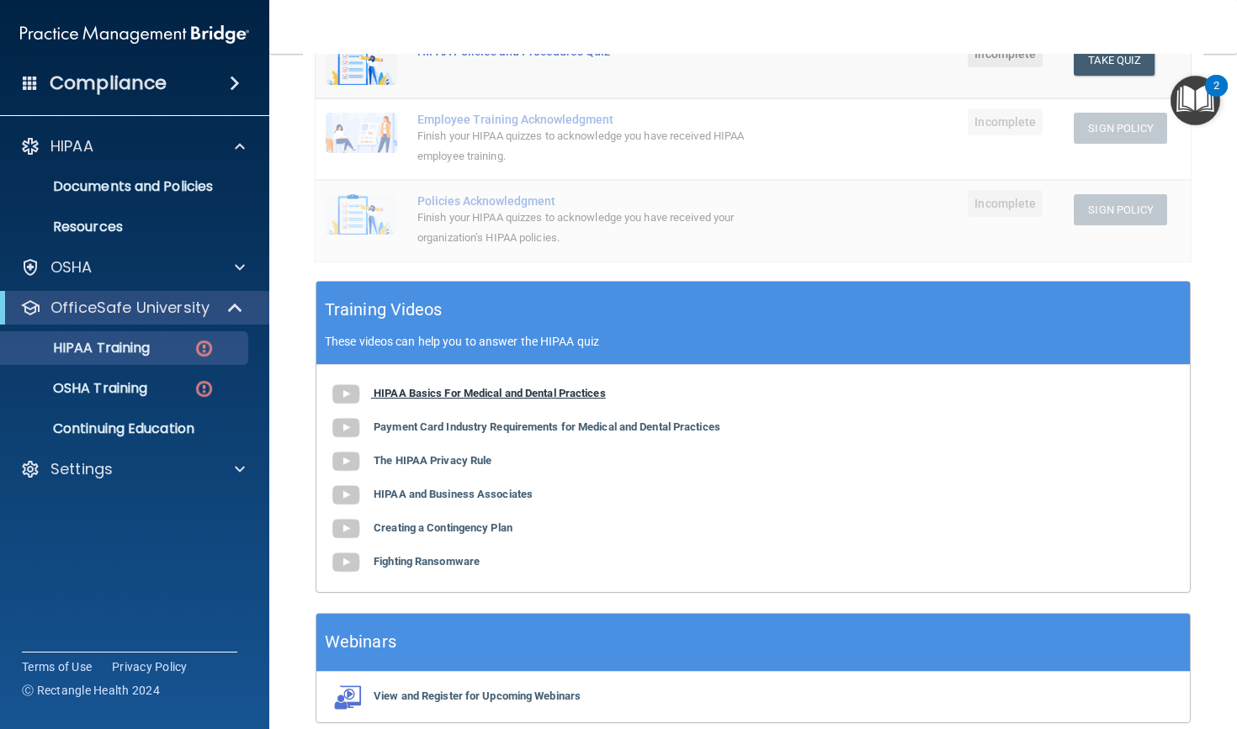
click at [498, 387] on b "HIPAA Basics For Medical and Dental Practices" at bounding box center [489, 393] width 232 height 13
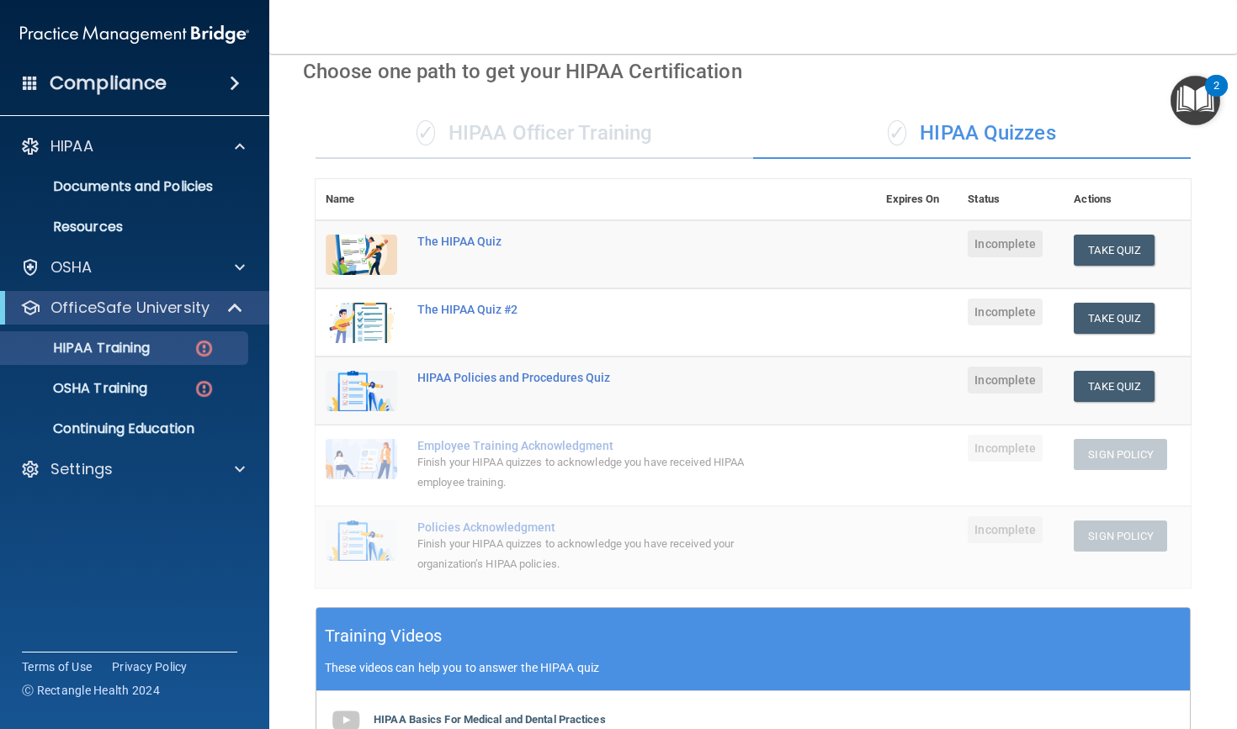
scroll to position [64, 0]
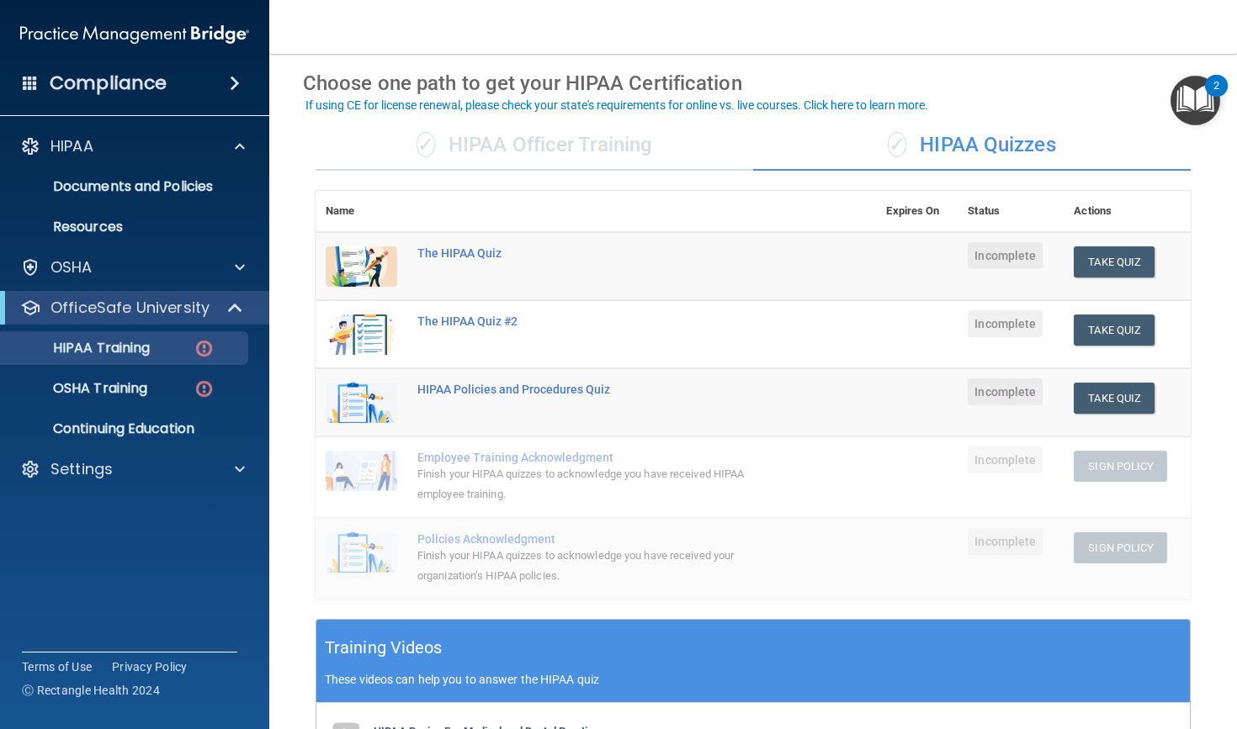
click at [1009, 141] on div "✓ HIPAA Quizzes" at bounding box center [971, 145] width 437 height 50
click at [622, 127] on div "✓ HIPAA Officer Training" at bounding box center [533, 145] width 437 height 50
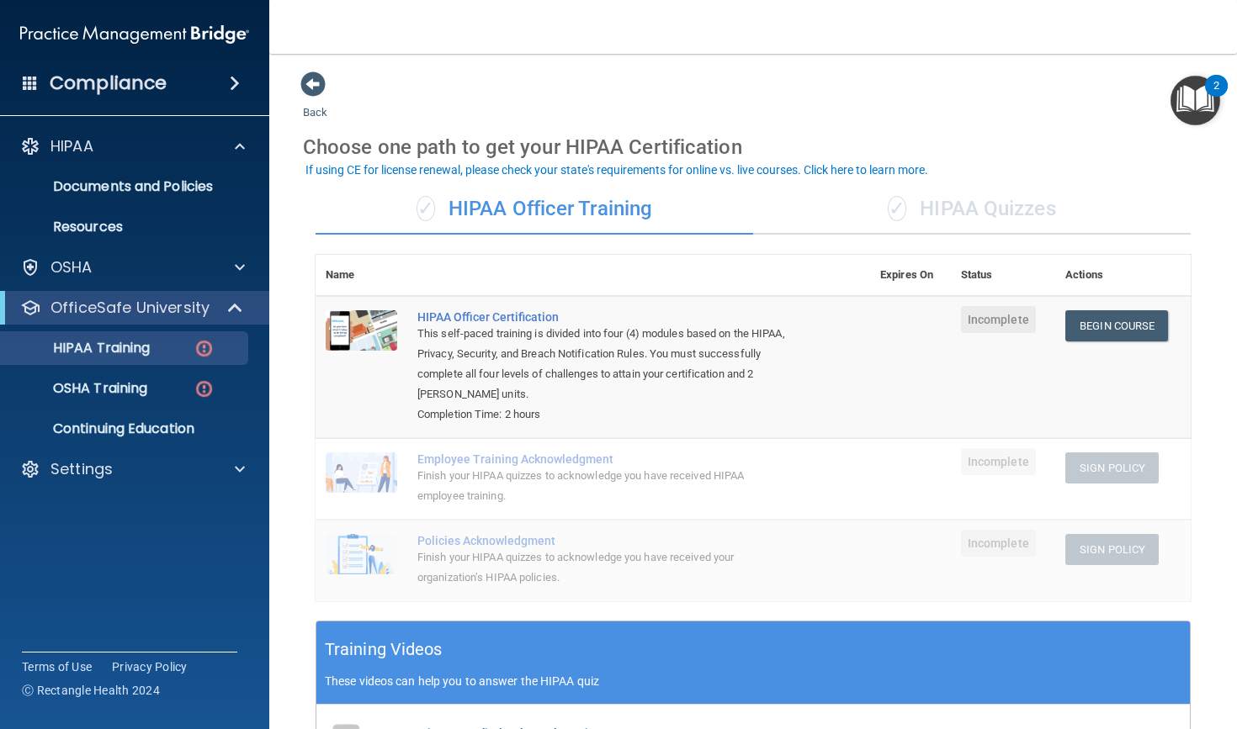
scroll to position [0, 0]
click at [985, 211] on div "✓ HIPAA Quizzes" at bounding box center [971, 209] width 437 height 50
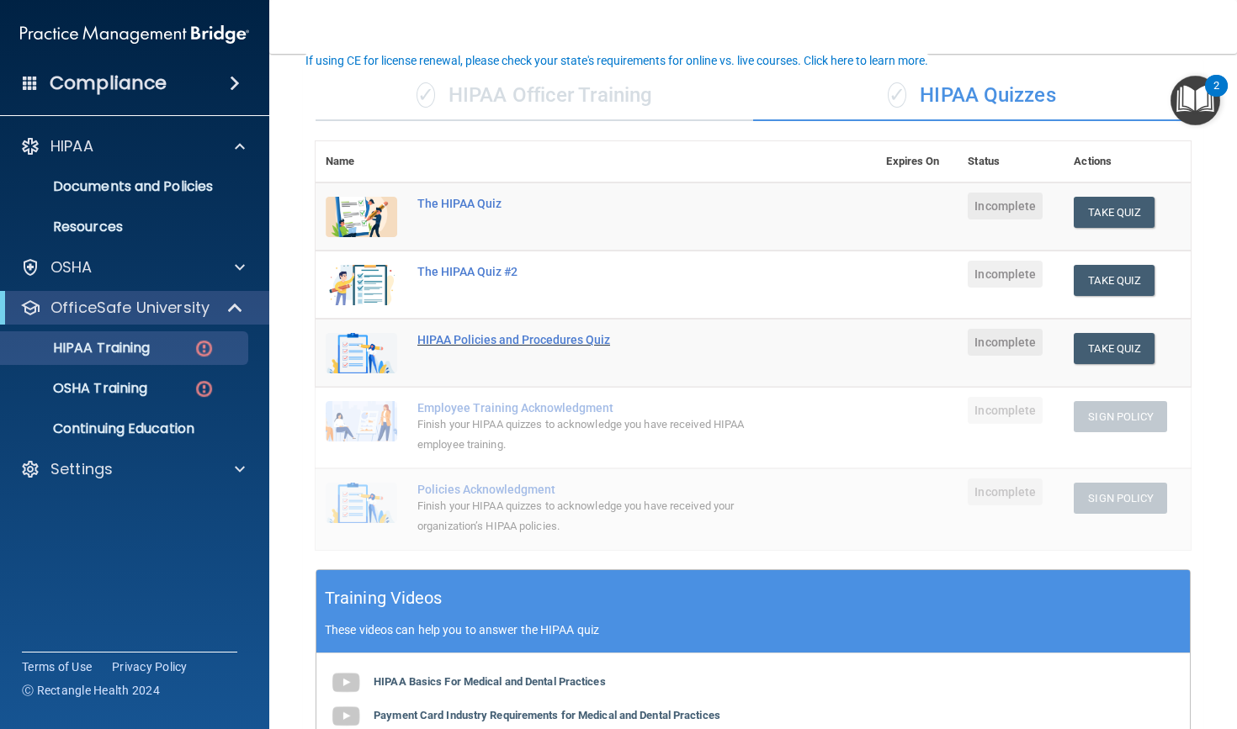
scroll to position [109, 0]
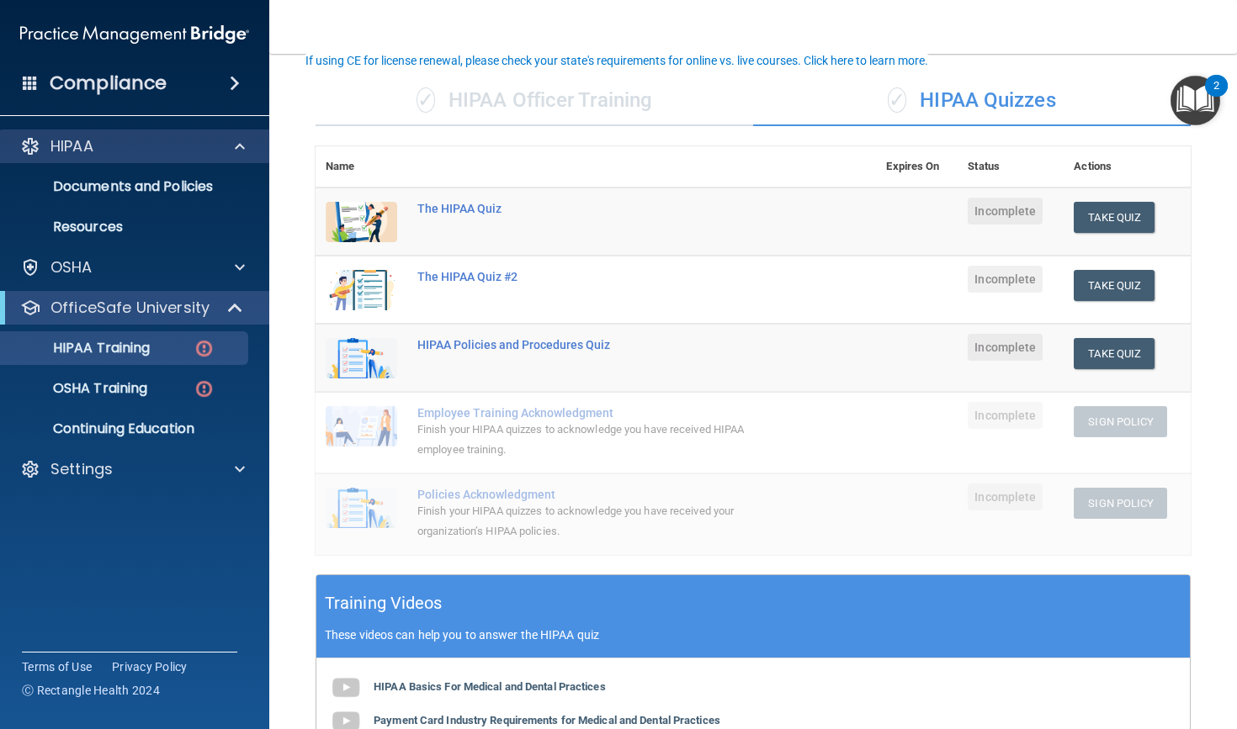
click at [217, 156] on div at bounding box center [237, 146] width 42 height 20
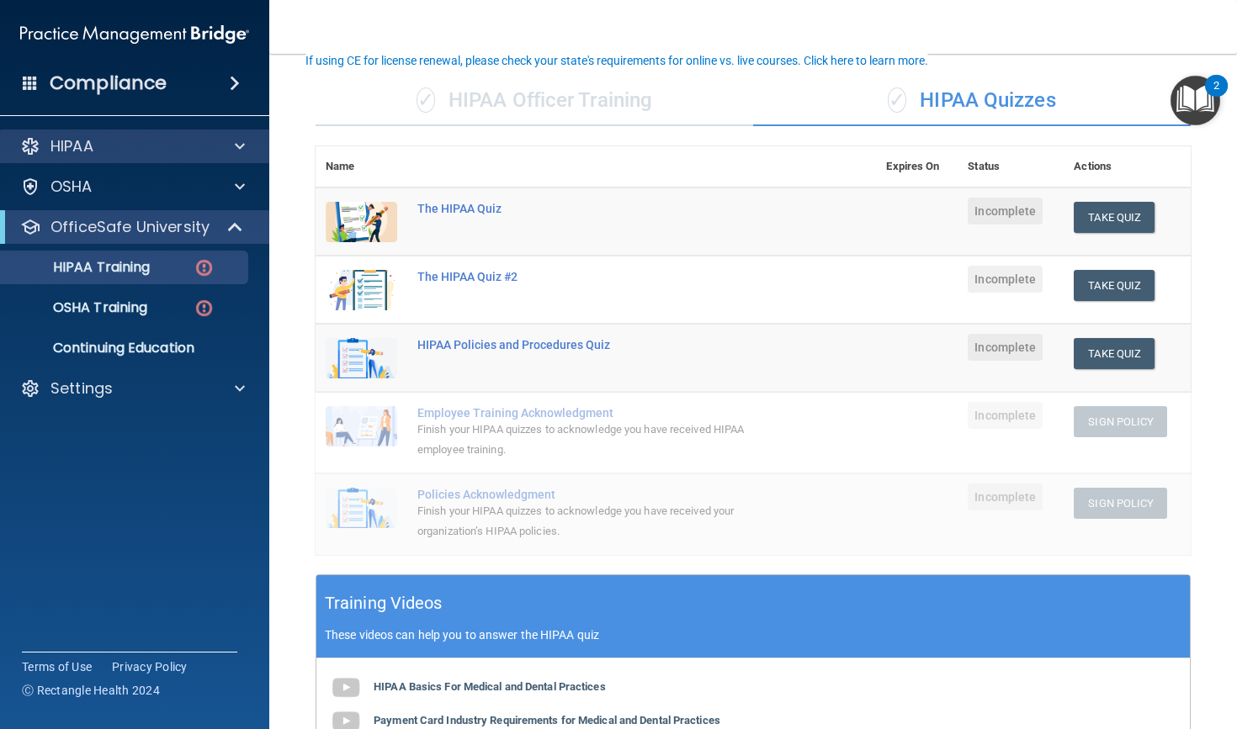
click at [217, 155] on div at bounding box center [237, 146] width 42 height 20
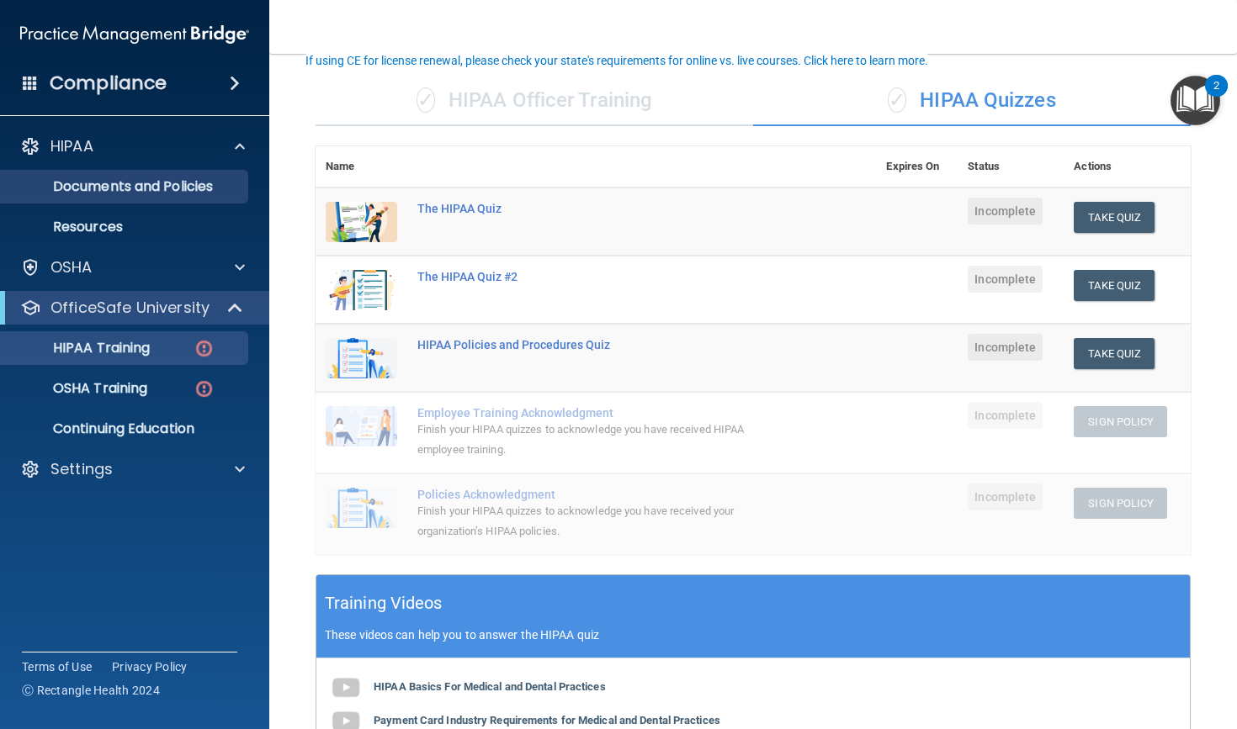
click at [201, 188] on p "Documents and Policies" at bounding box center [126, 186] width 230 height 17
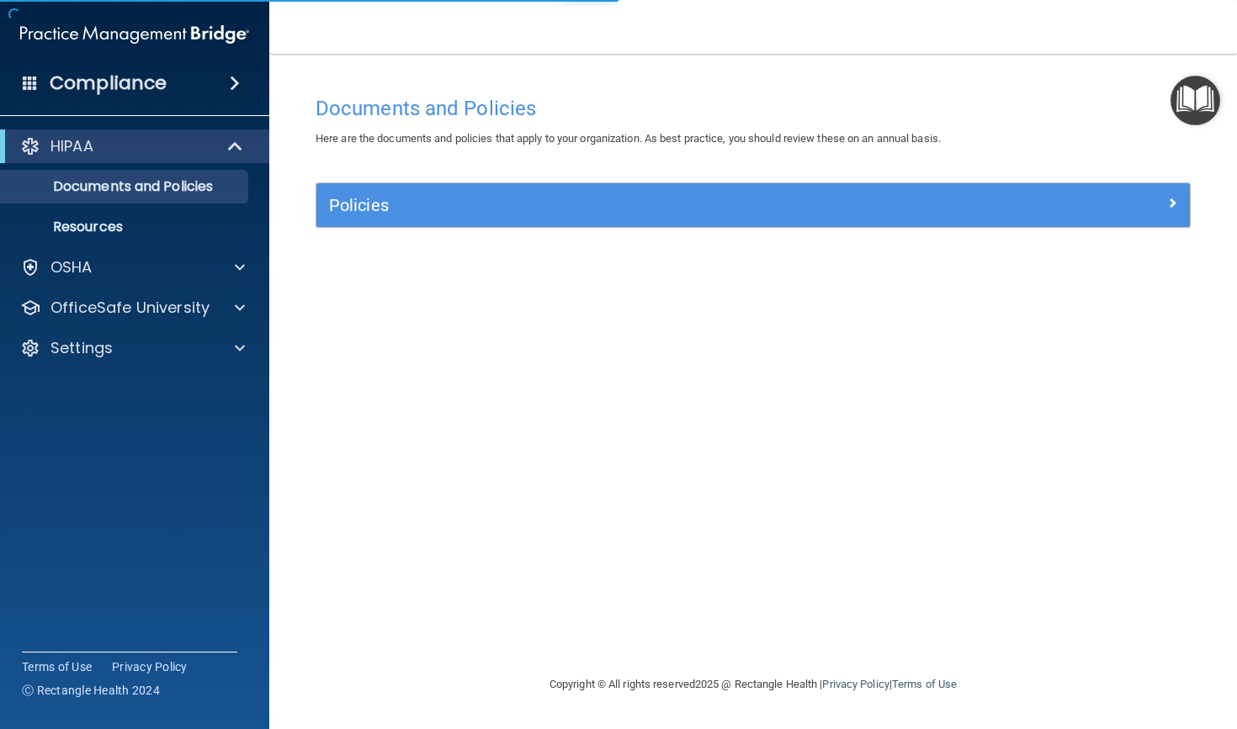
click at [217, 140] on div at bounding box center [235, 146] width 41 height 20
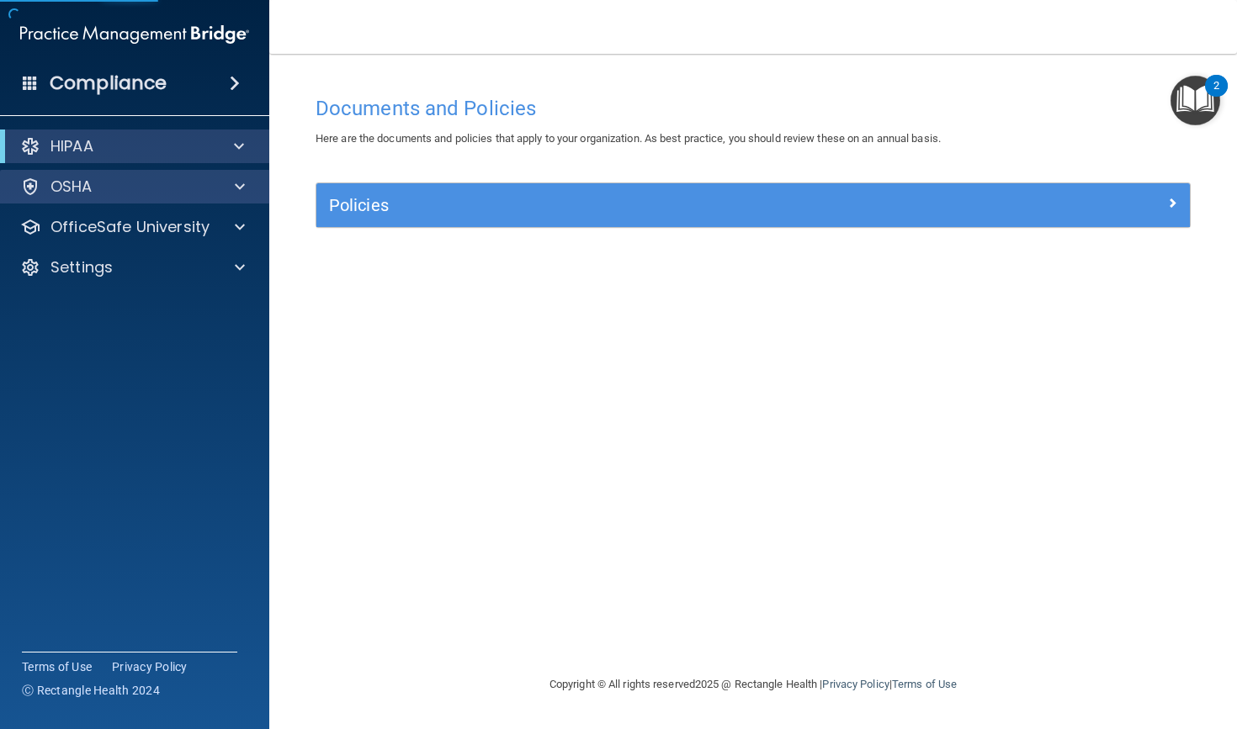
click at [198, 188] on div "OSHA" at bounding box center [112, 187] width 209 height 20
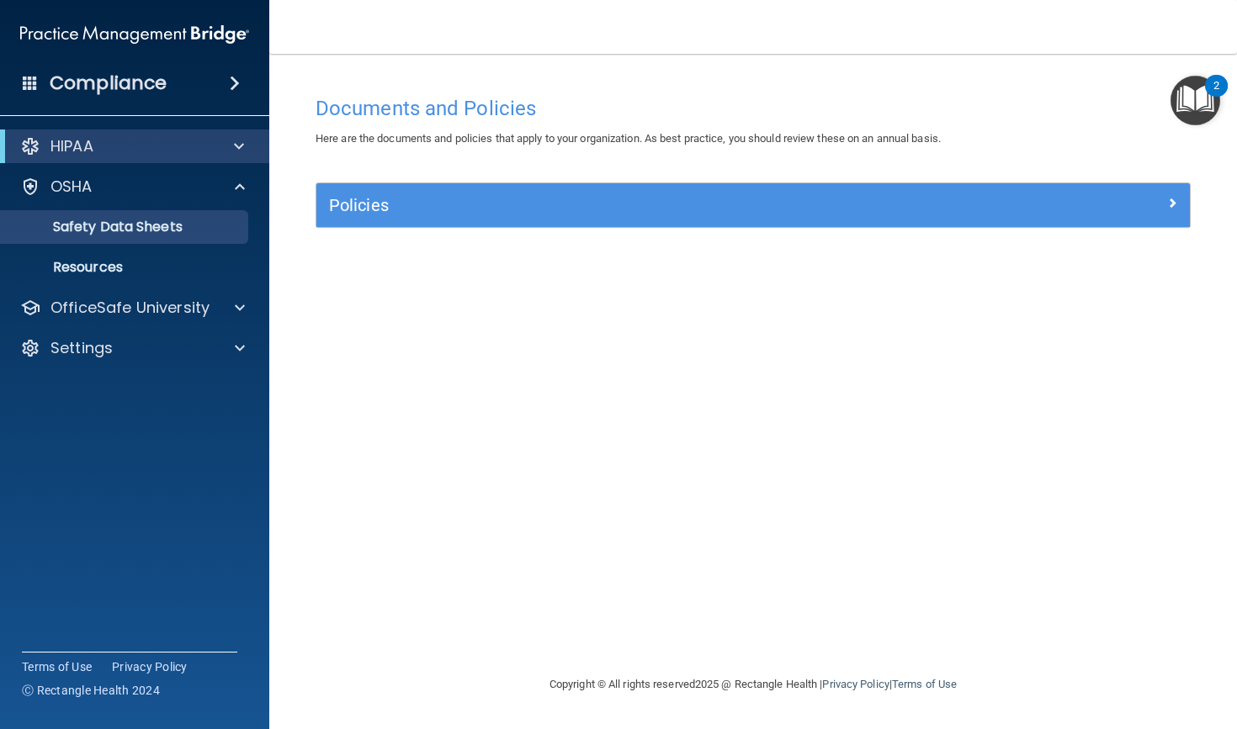
click at [205, 232] on p "Safety Data Sheets" at bounding box center [126, 227] width 230 height 17
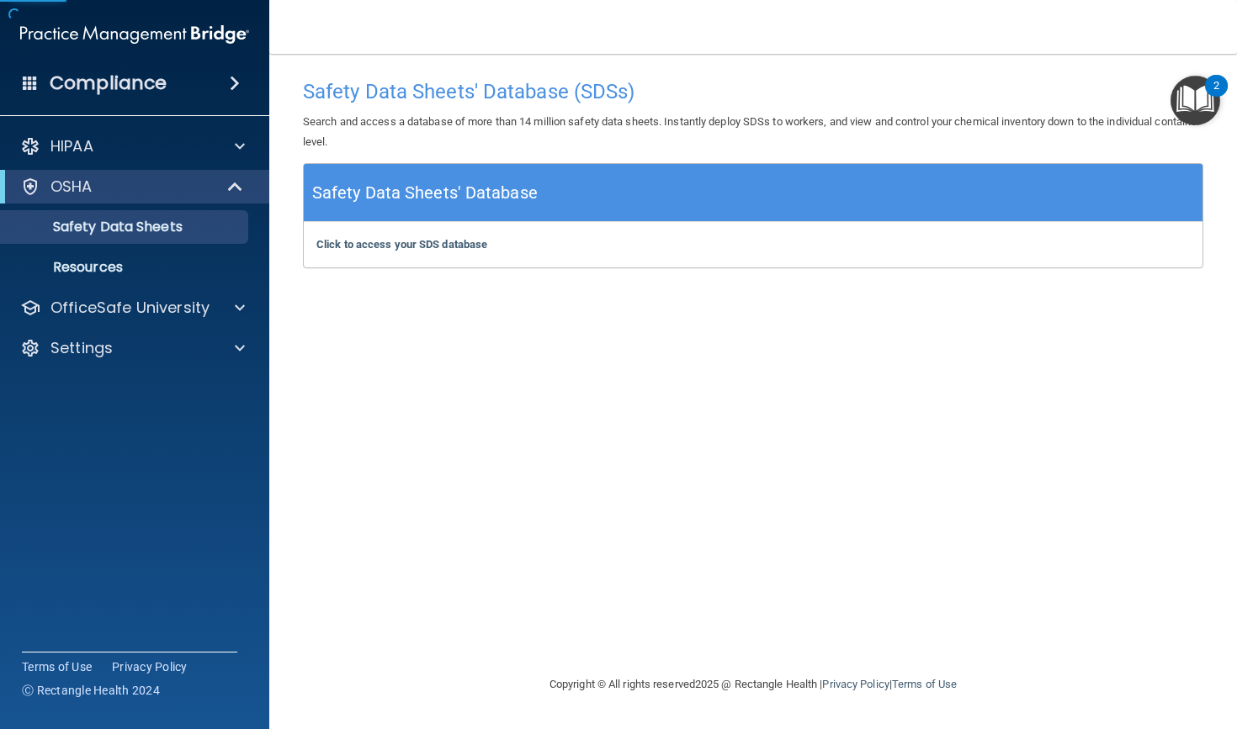
click at [224, 184] on div at bounding box center [235, 187] width 41 height 20
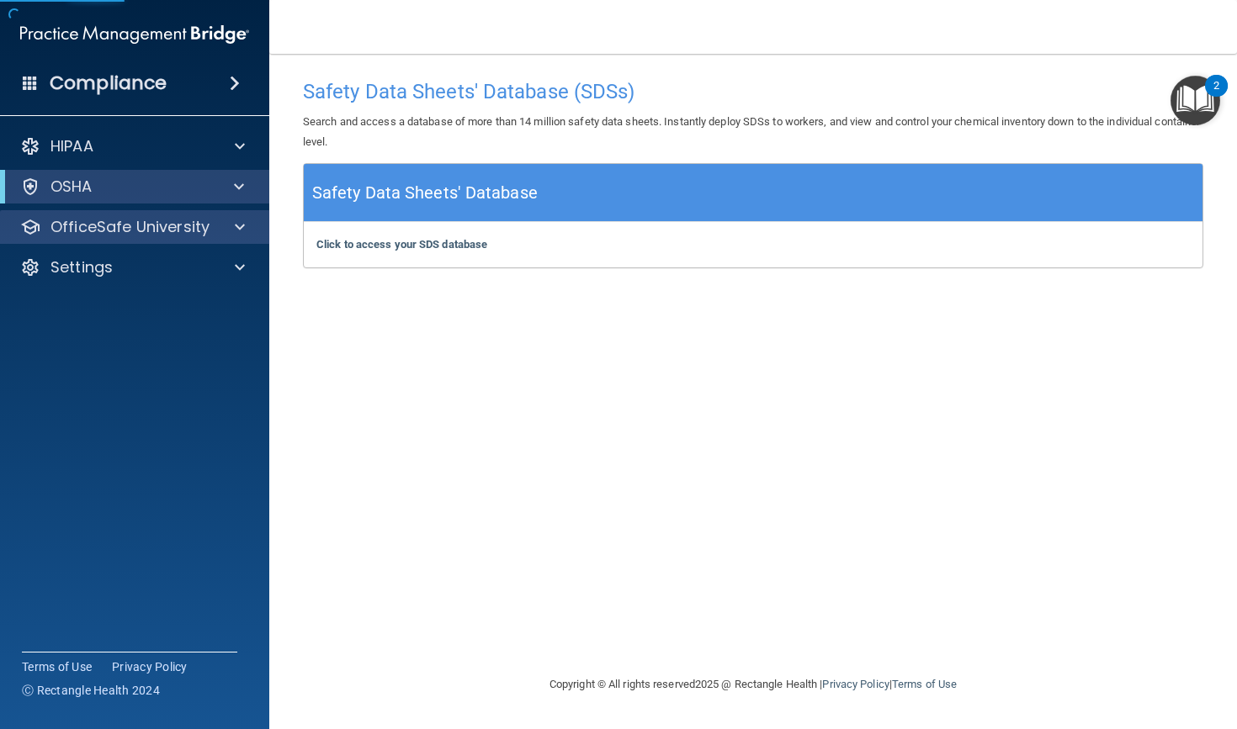
click at [215, 212] on div "OfficeSafe University" at bounding box center [135, 227] width 270 height 34
click at [220, 224] on div at bounding box center [237, 227] width 42 height 20
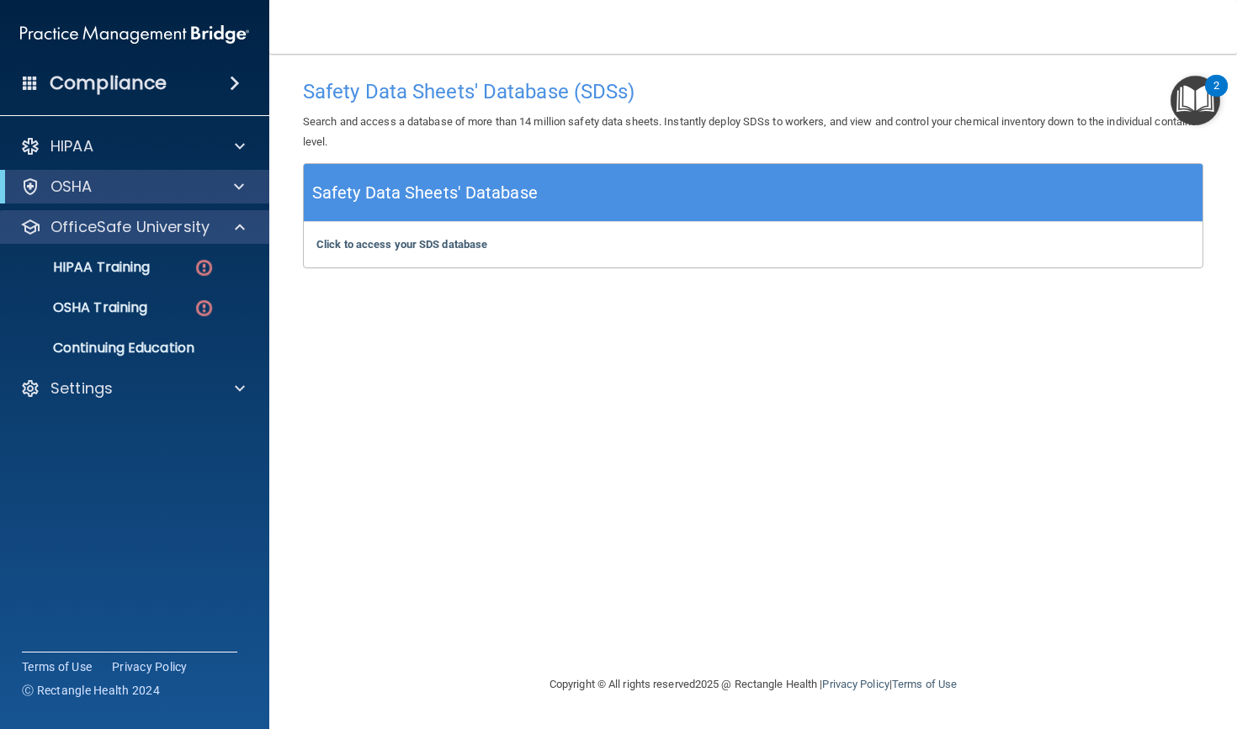
click at [220, 223] on div at bounding box center [237, 227] width 42 height 20
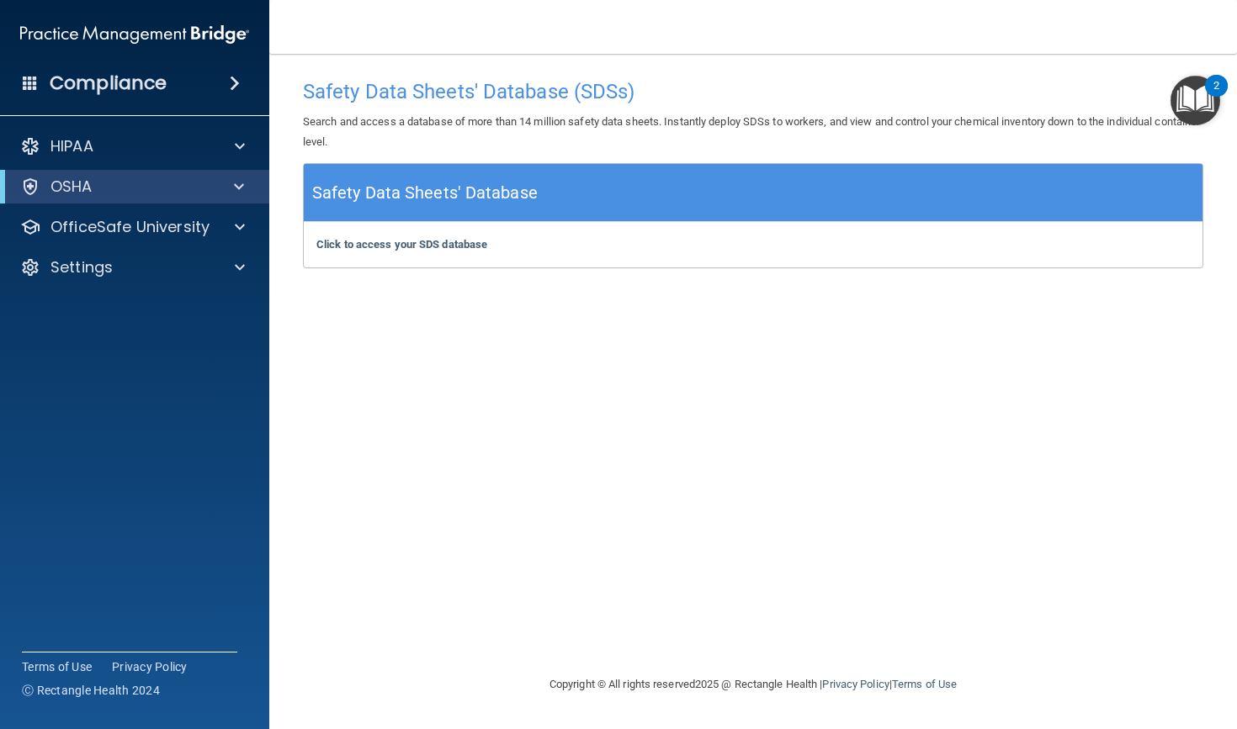
click at [221, 198] on div "OSHA" at bounding box center [134, 187] width 269 height 34
click at [225, 185] on div at bounding box center [235, 187] width 41 height 20
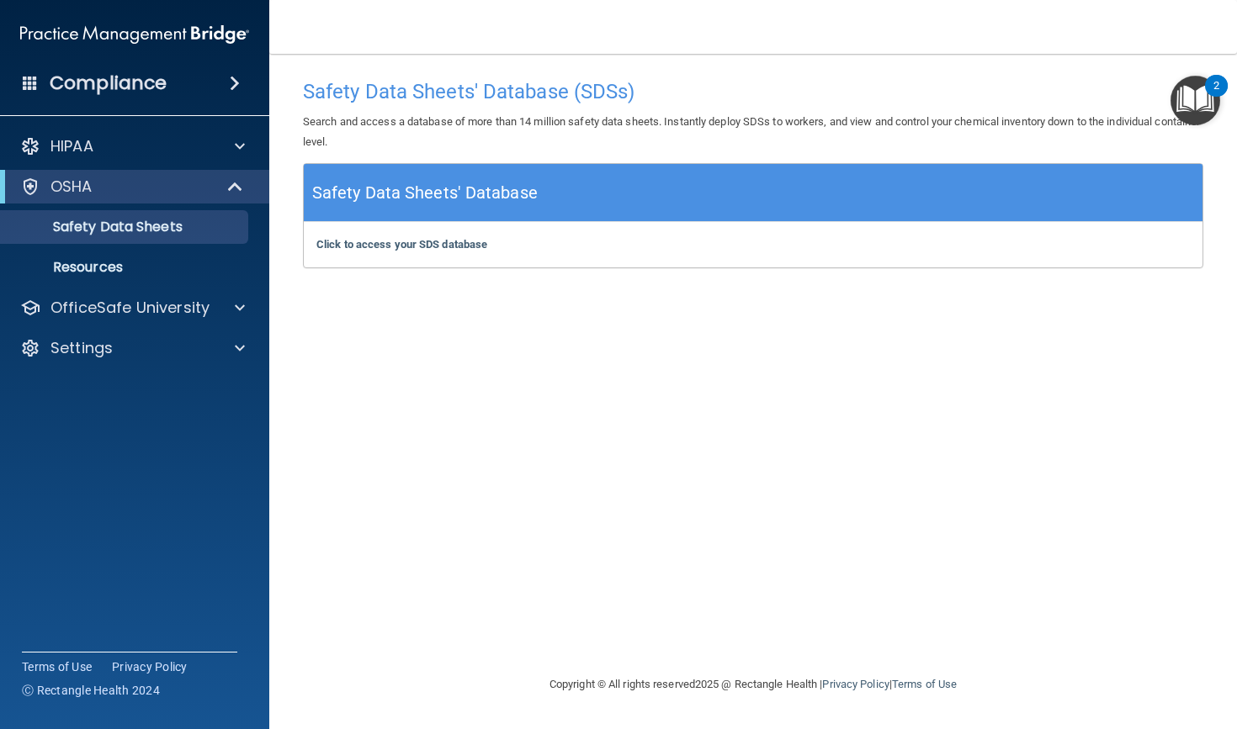
click at [230, 180] on span at bounding box center [237, 187] width 14 height 20
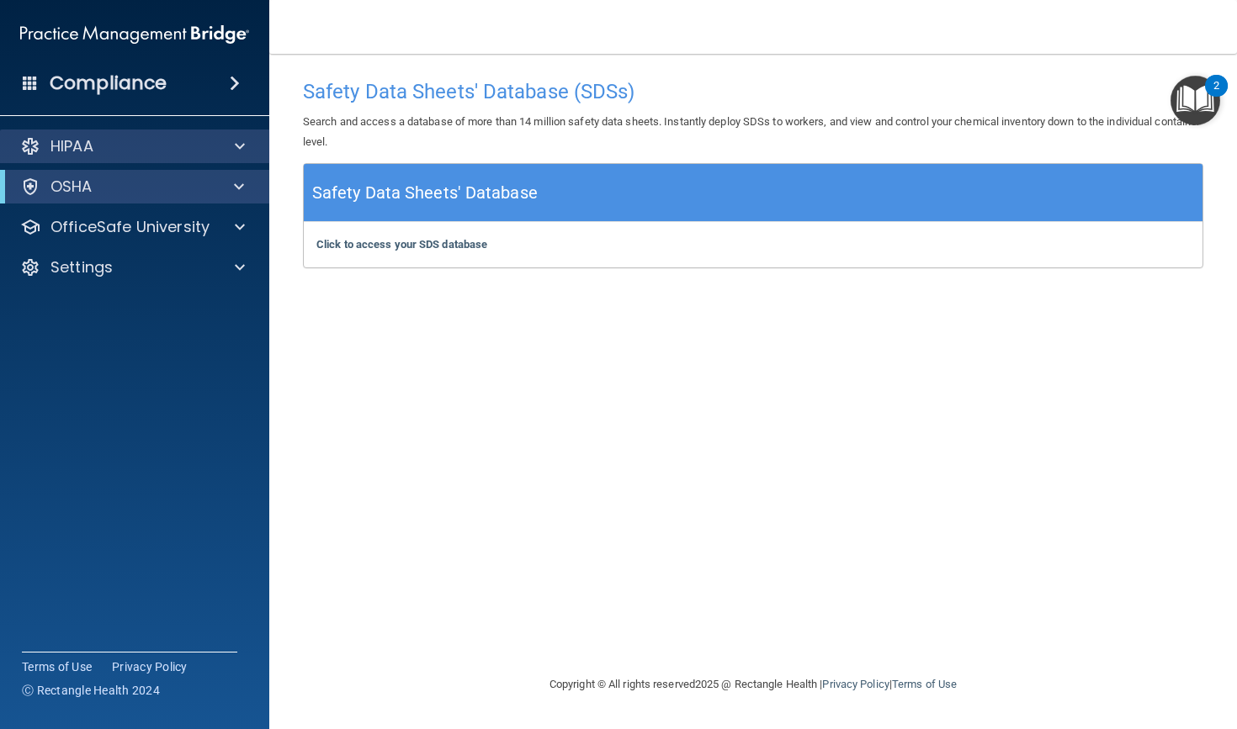
click at [238, 151] on span at bounding box center [240, 146] width 10 height 20
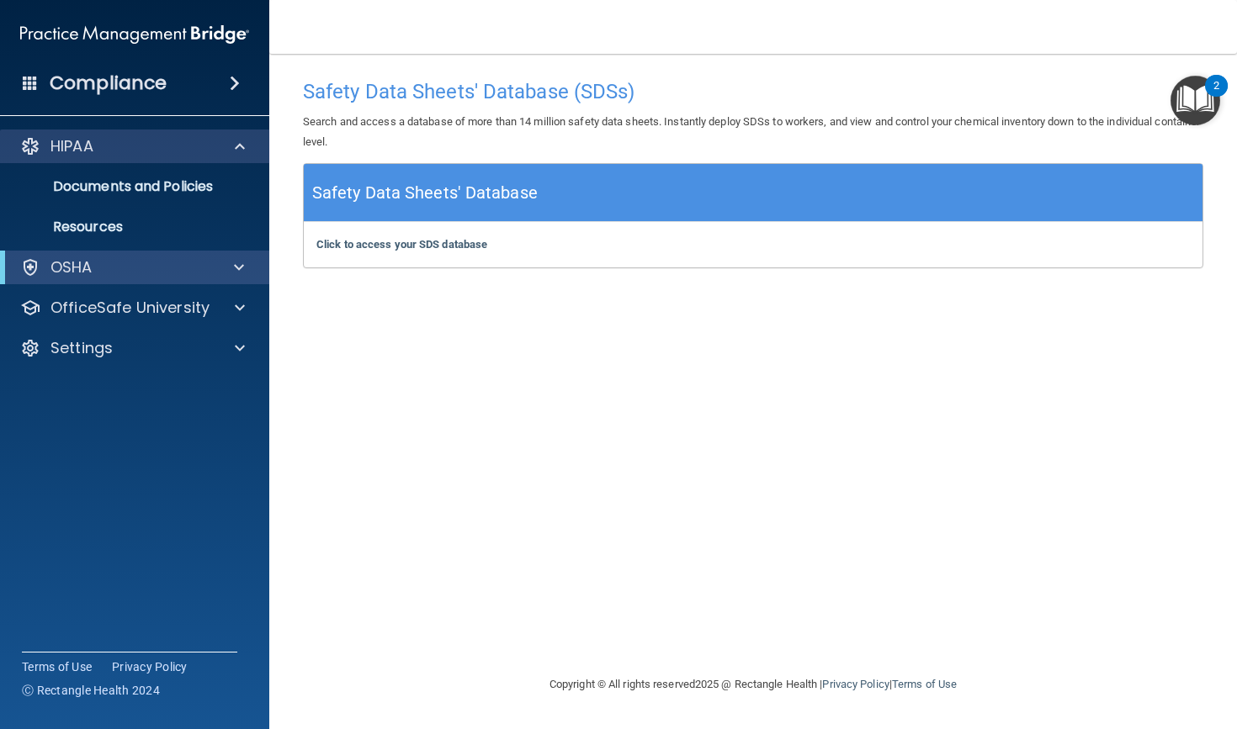
click at [238, 151] on span at bounding box center [240, 146] width 10 height 20
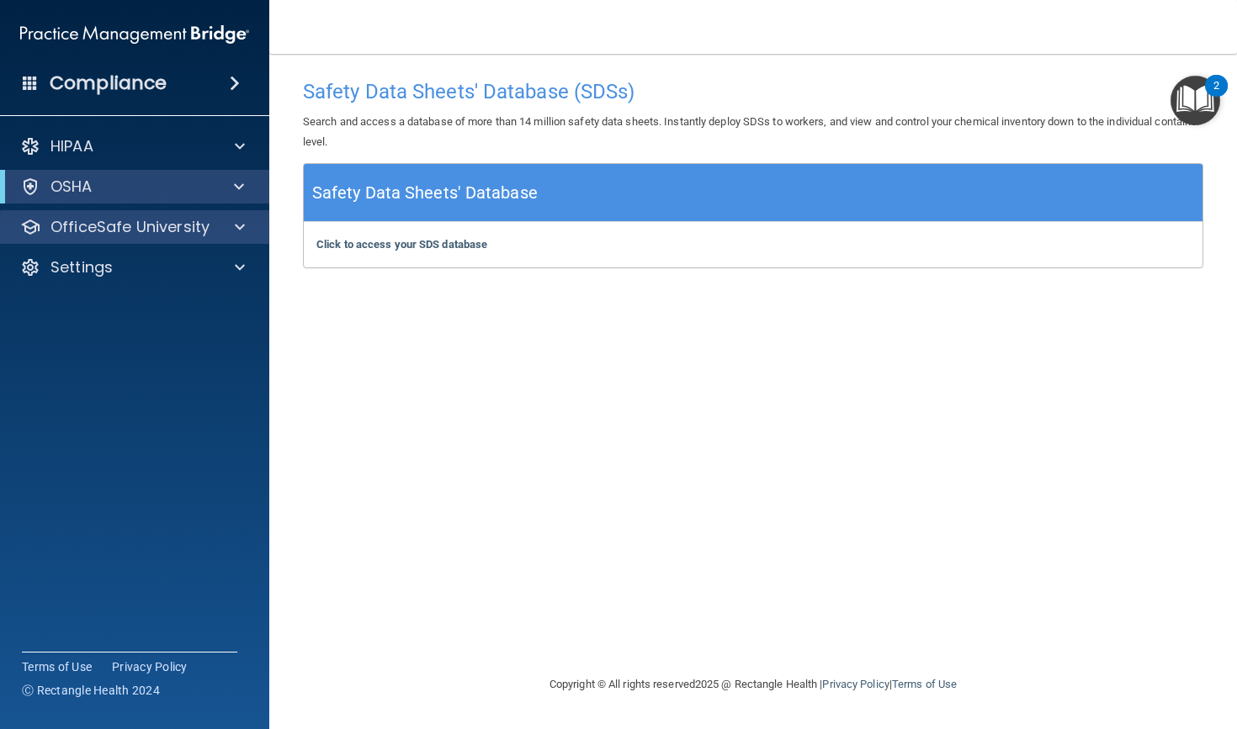
click at [226, 212] on div "OfficeSafe University" at bounding box center [135, 227] width 270 height 34
click at [228, 224] on div at bounding box center [237, 227] width 42 height 20
click at [213, 224] on div "OfficeSafe University" at bounding box center [112, 227] width 209 height 20
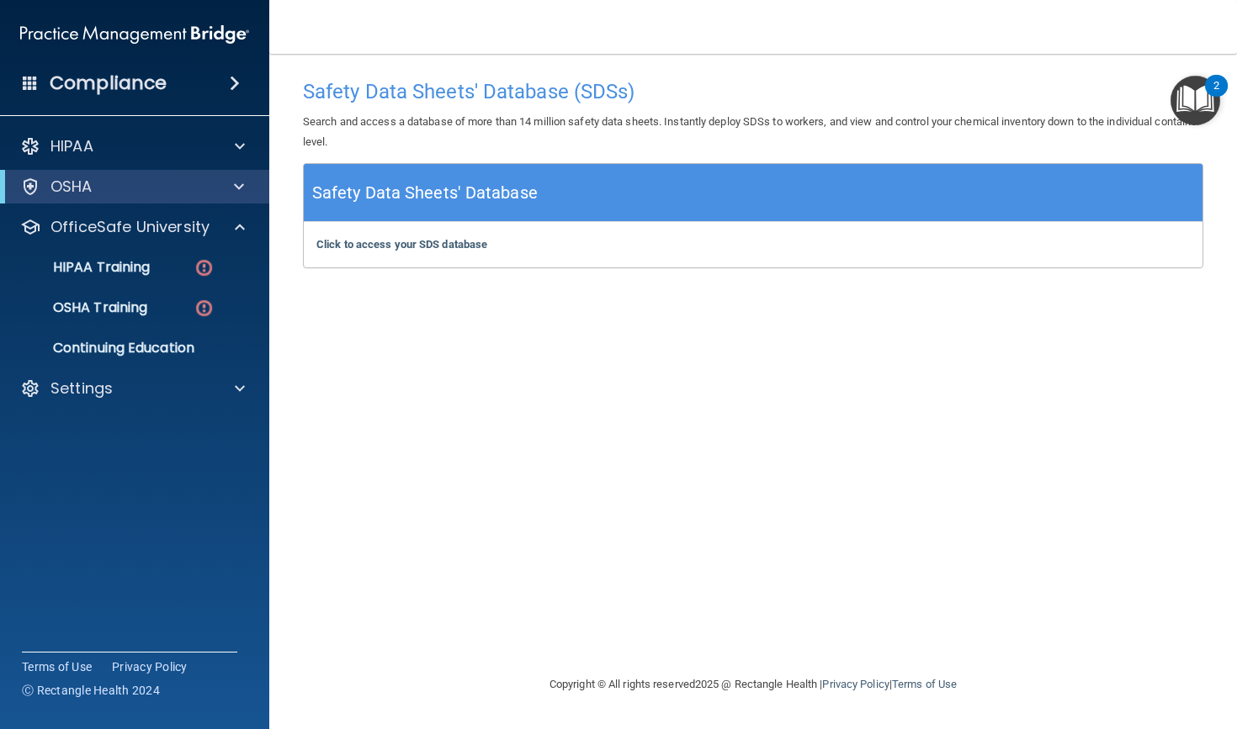
click at [227, 189] on div at bounding box center [235, 187] width 41 height 20
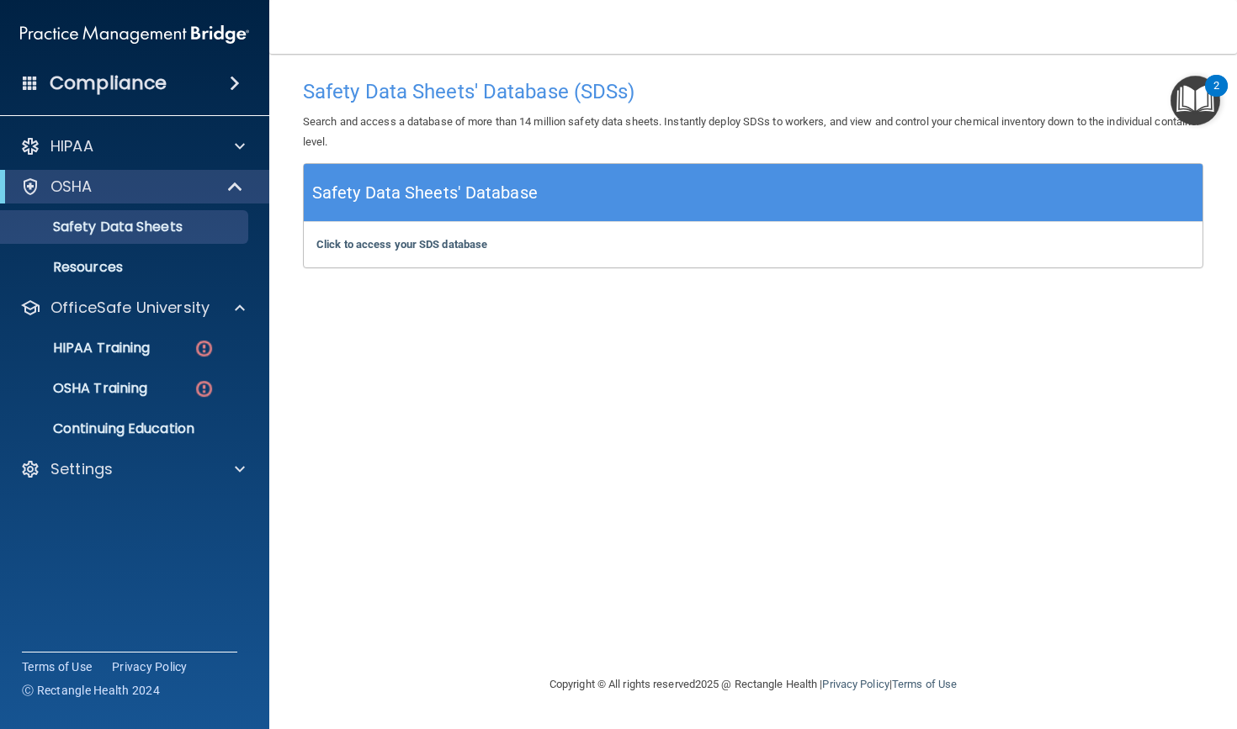
click at [241, 185] on span at bounding box center [237, 187] width 14 height 20
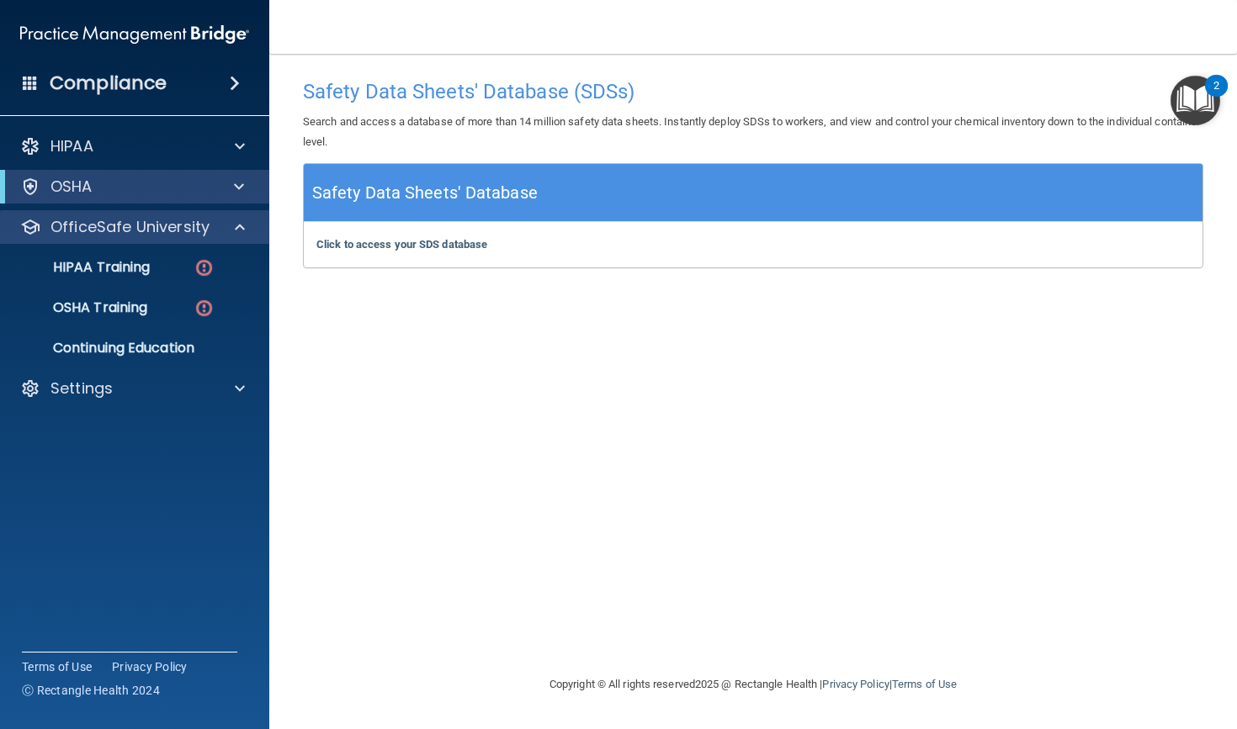
click at [237, 230] on span at bounding box center [240, 227] width 10 height 20
